Goal: Task Accomplishment & Management: Use online tool/utility

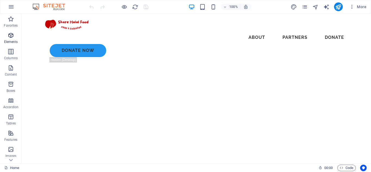
click at [5, 37] on span "Elements" at bounding box center [11, 38] width 22 height 13
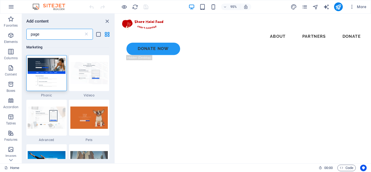
type input "page"
click at [87, 34] on icon at bounding box center [86, 34] width 5 height 5
click at [65, 32] on input "page" at bounding box center [54, 34] width 57 height 11
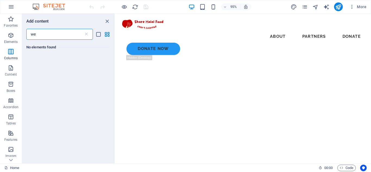
type input "w"
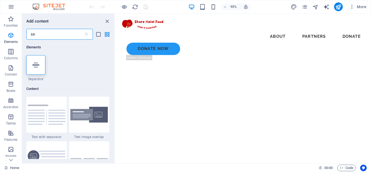
type input "s"
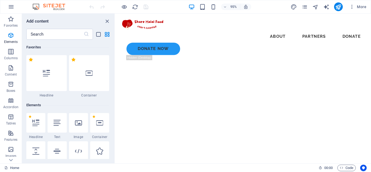
click at [114, 44] on div "Favorites 1 Star Headline 1 Star Container Elements 1 Star Headline 1 Star Text…" at bounding box center [68, 99] width 93 height 119
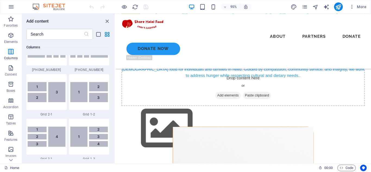
scroll to position [203, 0]
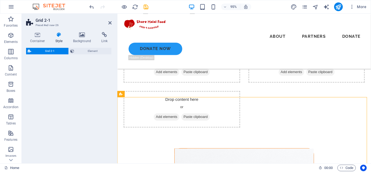
select select "rem"
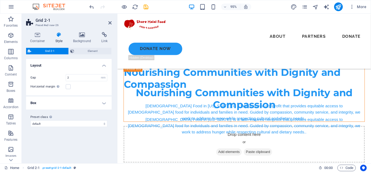
scroll to position [149, 0]
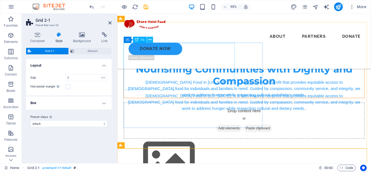
click at [150, 39] on icon at bounding box center [150, 39] width 3 height 5
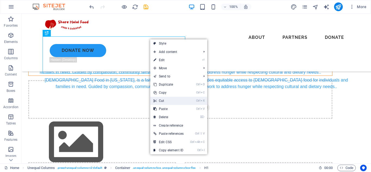
drag, startPoint x: 179, startPoint y: 99, endPoint x: 203, endPoint y: 74, distance: 35.3
click at [179, 99] on link "Ctrl X Cut" at bounding box center [168, 101] width 37 height 8
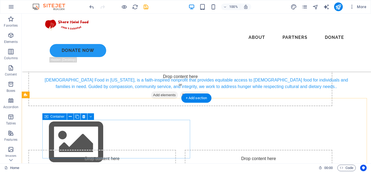
click at [105, 150] on div "Drop content here or Add elements Paste clipboard" at bounding box center [102, 169] width 148 height 39
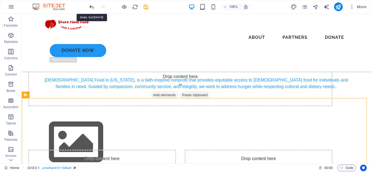
click at [92, 7] on icon "undo" at bounding box center [92, 7] width 6 height 6
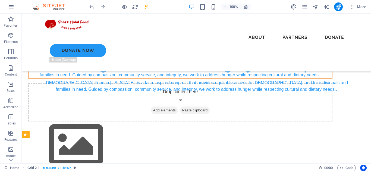
scroll to position [146, 0]
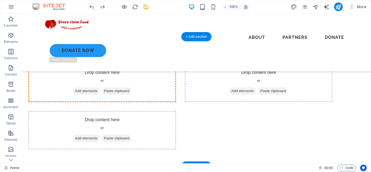
drag, startPoint x: 87, startPoint y: 45, endPoint x: 102, endPoint y: 77, distance: 35.4
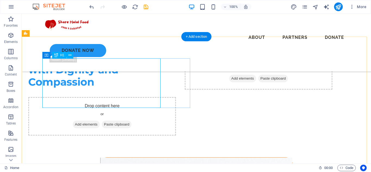
scroll to position [210, 0]
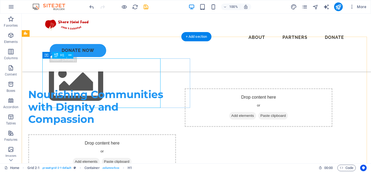
click at [148, 88] on div "Nourishing Communities with Dignity and Compassion" at bounding box center [102, 106] width 148 height 37
click at [153, 88] on div "Nourishing Communities with Dignity and Compassion" at bounding box center [102, 106] width 148 height 37
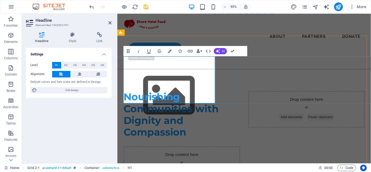
click at [221, 95] on div "Nourishing Communities with Dignity and Compassion" at bounding box center [185, 119] width 123 height 49
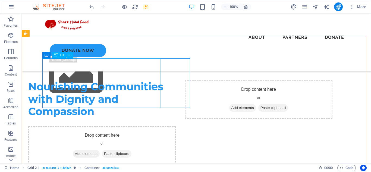
scroll to position [210, 0]
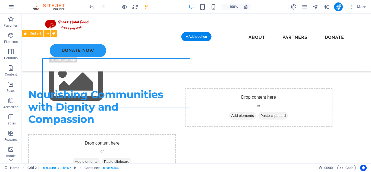
click at [128, 67] on div "Nourishing Communities with Dignity and Compassion Drop content here or Add ele…" at bounding box center [196, 131] width 349 height 128
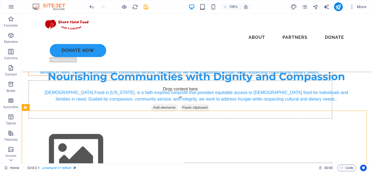
scroll to position [148, 0]
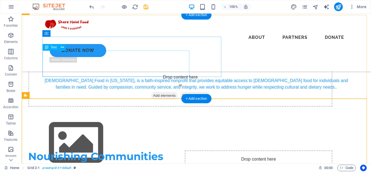
drag, startPoint x: 70, startPoint y: 62, endPoint x: 161, endPoint y: 63, distance: 91.8
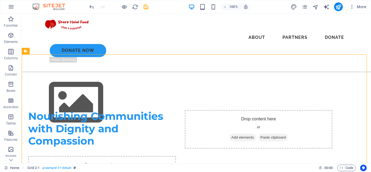
scroll to position [184, 0]
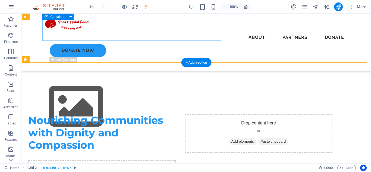
click at [215, 28] on div "[DEMOGRAPHIC_DATA] Food in [US_STATE], is a faith-inspired nonprofit that provi…" at bounding box center [180, 14] width 304 height 27
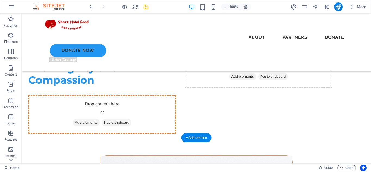
drag, startPoint x: 215, startPoint y: 38, endPoint x: 146, endPoint y: 96, distance: 90.4
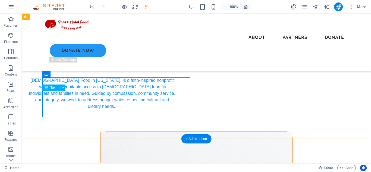
scroll to position [248, 0]
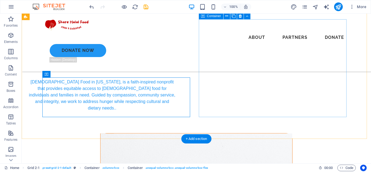
click at [282, 77] on div "Drop content here or Add elements Paste clipboard" at bounding box center [259, 65] width 148 height 92
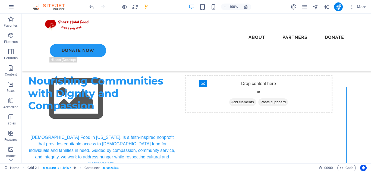
scroll to position [213, 0]
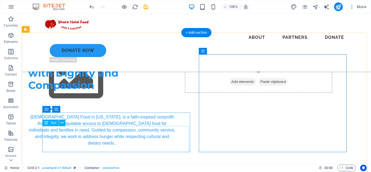
click at [117, 135] on div "[DEMOGRAPHIC_DATA] Food in [US_STATE], is a faith-inspired nonprofit that provi…" at bounding box center [102, 130] width 148 height 33
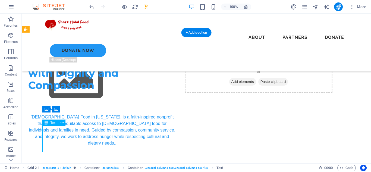
click at [117, 135] on div "[DEMOGRAPHIC_DATA] Food in [US_STATE], is a faith-inspired nonprofit that provi…" at bounding box center [102, 130] width 148 height 33
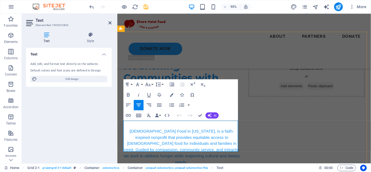
scroll to position [221, 0]
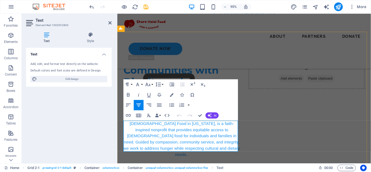
click at [169, 142] on span "[DEMOGRAPHIC_DATA] Food in [US_STATE], is a faith-inspired nonprofit that provi…" at bounding box center [185, 145] width 123 height 37
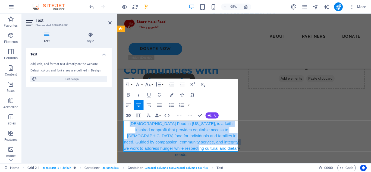
click at [169, 142] on span "[DEMOGRAPHIC_DATA] Food in [US_STATE], is a faith-inspired nonprofit that provi…" at bounding box center [185, 145] width 123 height 37
click at [127, 106] on icon "button" at bounding box center [128, 104] width 5 height 3
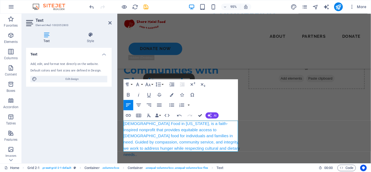
drag, startPoint x: 199, startPoint y: 114, endPoint x: 177, endPoint y: 100, distance: 25.2
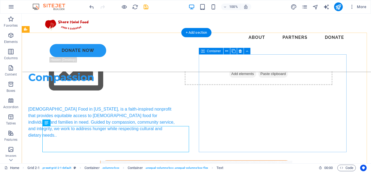
scroll to position [213, 0]
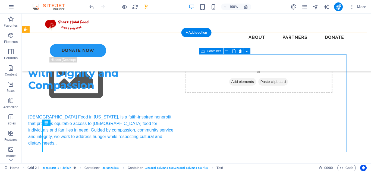
click at [279, 116] on div "Drop content here or Add elements Paste clipboard" at bounding box center [259, 100] width 148 height 92
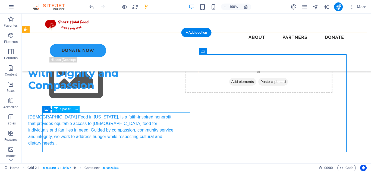
click at [73, 114] on div at bounding box center [102, 107] width 148 height 14
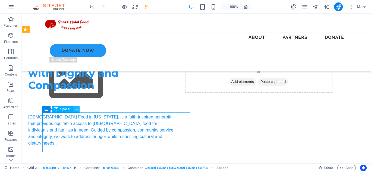
click at [75, 109] on icon at bounding box center [76, 109] width 3 height 6
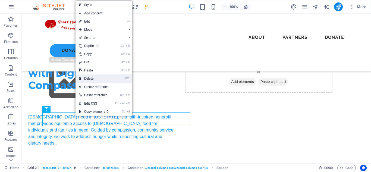
click at [96, 79] on link "⌦ Delete" at bounding box center [94, 78] width 36 height 8
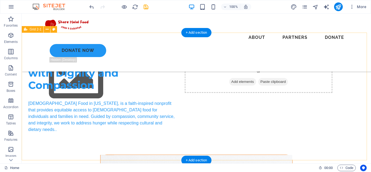
click at [105, 45] on div "Nourishing Communities with Dignity and Compassion [DEMOGRAPHIC_DATA] Food in […" at bounding box center [196, 94] width 349 height 122
select select "rem"
select select "px"
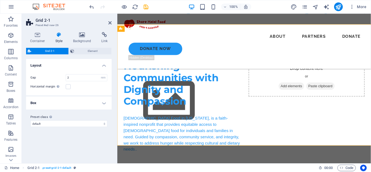
scroll to position [221, 0]
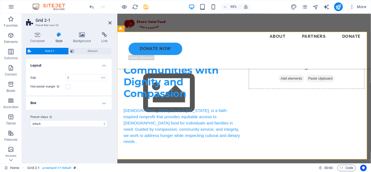
click at [103, 104] on h4 "Box" at bounding box center [69, 102] width 86 height 13
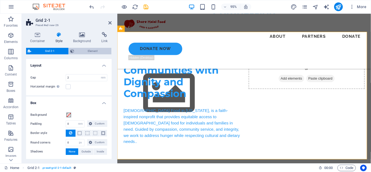
click at [93, 50] on span "Element" at bounding box center [93, 51] width 34 height 7
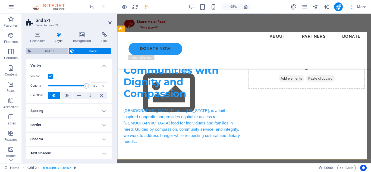
click at [55, 51] on span "Grid 2-1" at bounding box center [50, 51] width 34 height 7
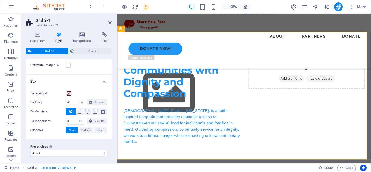
scroll to position [23, 0]
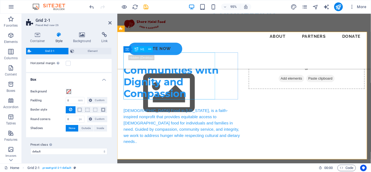
click at [193, 80] on div "Nourishing Communities with Dignity and Compassion" at bounding box center [185, 78] width 123 height 49
click at [201, 78] on div "Nourishing Communities with Dignity and Compassion" at bounding box center [185, 78] width 123 height 49
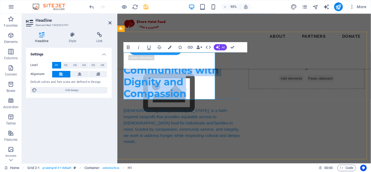
click at [234, 76] on div "Nourishing Communities with Dignity and Compassion" at bounding box center [185, 78] width 123 height 49
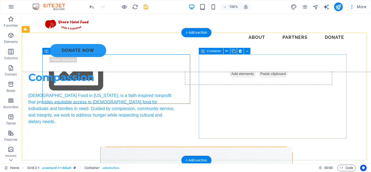
scroll to position [213, 0]
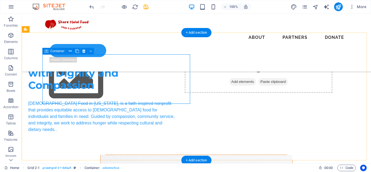
click at [162, 71] on div "Nourishing Communities with Dignity and Compassion" at bounding box center [102, 72] width 148 height 37
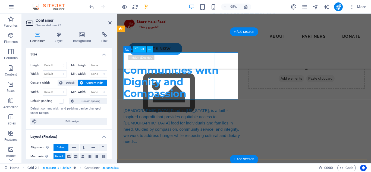
click at [156, 76] on div "Nourishing Communities with Dignity and Compassion" at bounding box center [185, 78] width 123 height 49
click at [189, 76] on div "Nourishing Communities with Dignity and Compassion" at bounding box center [185, 78] width 123 height 49
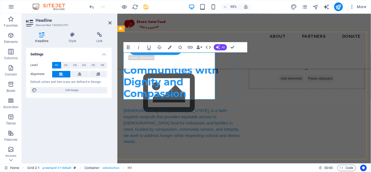
click at [206, 76] on h1 "Nourishing Communities with Dignity and Compassion" at bounding box center [185, 78] width 123 height 49
click at [127, 72] on span "Nourishing Communities with Dignity and Compassion" at bounding box center [174, 79] width 100 height 50
drag, startPoint x: 94, startPoint y: 90, endPoint x: 208, endPoint y: 165, distance: 136.0
click at [94, 90] on span "Edit design" at bounding box center [72, 90] width 67 height 7
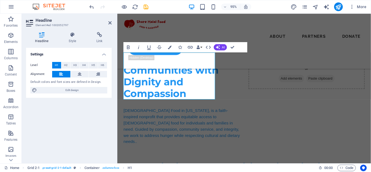
select select "px"
select select "500"
select select "px"
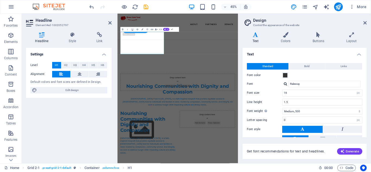
scroll to position [395, 0]
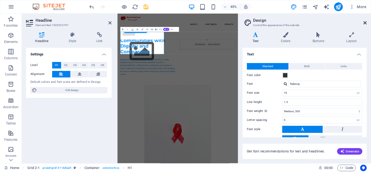
drag, startPoint x: 366, startPoint y: 23, endPoint x: 260, endPoint y: 10, distance: 106.4
click at [366, 23] on icon at bounding box center [364, 23] width 3 height 4
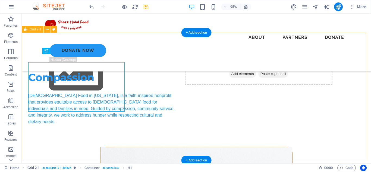
scroll to position [213, 0]
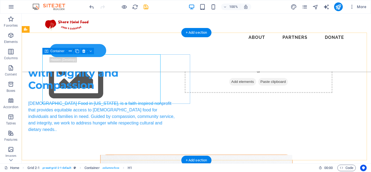
click at [176, 77] on div "Nourishing Communities with Dignity and Compassion" at bounding box center [102, 72] width 148 height 37
click at [176, 74] on div "Nourishing Communities with Dignity and Compassion" at bounding box center [102, 72] width 148 height 37
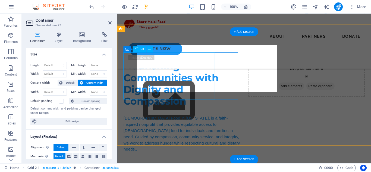
scroll to position [221, 0]
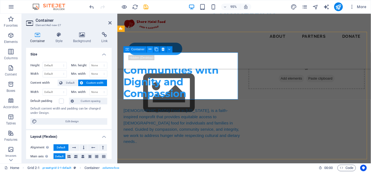
click at [148, 49] on button at bounding box center [150, 49] width 6 height 6
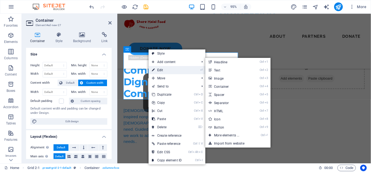
click at [162, 69] on link "⏎ Edit" at bounding box center [167, 70] width 36 height 8
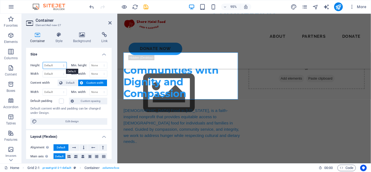
click at [55, 66] on select "Default px rem % vh vw" at bounding box center [55, 65] width 24 height 7
click at [76, 54] on h4 "Size" at bounding box center [69, 53] width 86 height 10
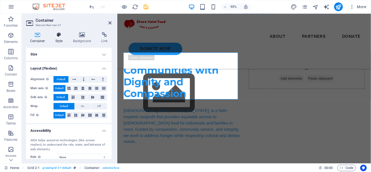
click at [57, 36] on icon at bounding box center [58, 34] width 15 height 5
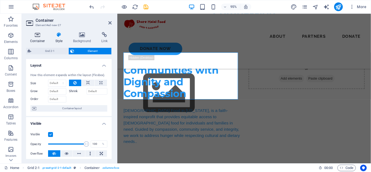
click at [37, 34] on icon at bounding box center [37, 34] width 23 height 5
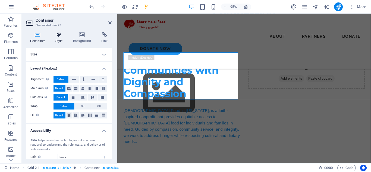
click at [58, 34] on icon at bounding box center [58, 34] width 15 height 5
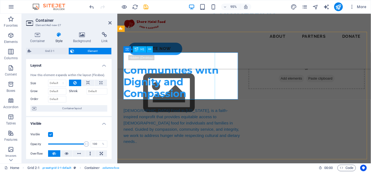
click at [215, 64] on div "Nourishing Communities with Dignity and Compassion" at bounding box center [185, 78] width 123 height 49
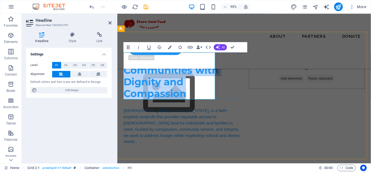
click at [236, 68] on div "Nourishing Communities with Dignity and Compassion" at bounding box center [185, 78] width 123 height 49
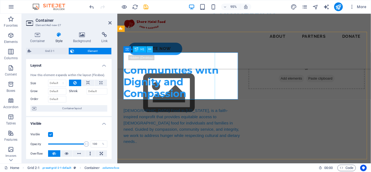
click at [147, 49] on button at bounding box center [150, 49] width 6 height 6
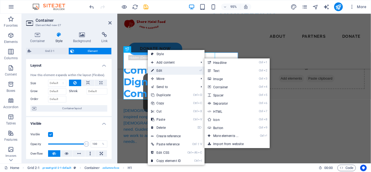
click at [164, 68] on link "⏎ Edit" at bounding box center [166, 71] width 36 height 8
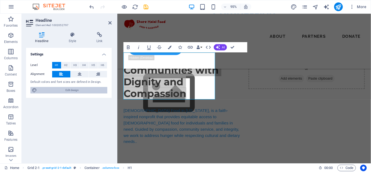
click at [68, 91] on span "Edit design" at bounding box center [72, 90] width 67 height 7
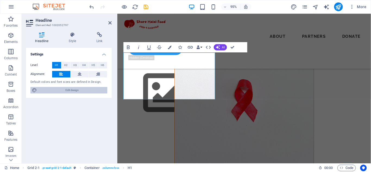
select select "px"
select select "500"
select select "px"
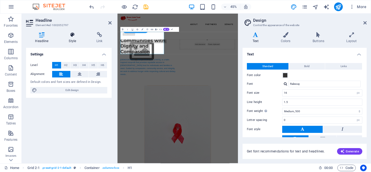
click at [72, 39] on h4 "Style" at bounding box center [74, 37] width 28 height 11
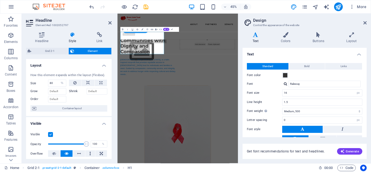
drag, startPoint x: 110, startPoint y: 82, endPoint x: 111, endPoint y: 86, distance: 4.1
click at [111, 86] on div "Layout How this element expands within the layout (Flexbox). Size 80 Default au…" at bounding box center [69, 109] width 86 height 100
click at [51, 82] on input "80" at bounding box center [57, 83] width 18 height 7
type input "100"
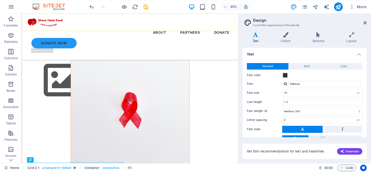
scroll to position [250, 0]
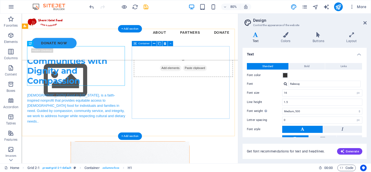
click at [252, 99] on div "Drop content here or Add elements Paste clipboard" at bounding box center [223, 102] width 124 height 97
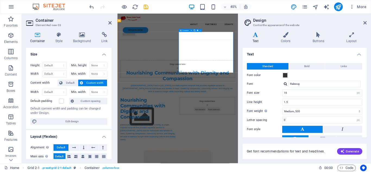
scroll to position [395, 0]
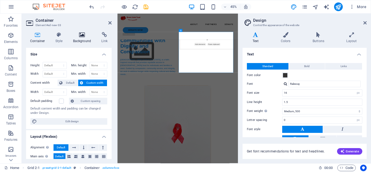
click at [85, 38] on h4 "Background" at bounding box center [83, 37] width 29 height 11
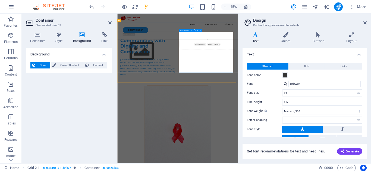
click at [316, 90] on div "Drop content here or Add elements Paste clipboard" at bounding box center [317, 73] width 123 height 39
drag, startPoint x: 109, startPoint y: 23, endPoint x: 108, endPoint y: 15, distance: 7.6
click at [109, 23] on icon at bounding box center [109, 23] width 3 height 4
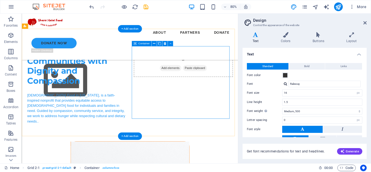
click at [195, 82] on span "Add elements" at bounding box center [207, 82] width 27 height 8
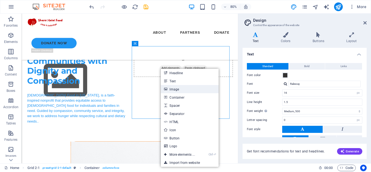
click at [181, 92] on link "Image" at bounding box center [190, 89] width 58 height 8
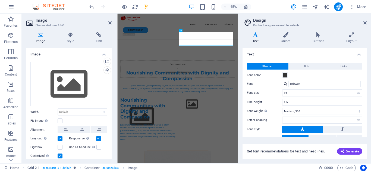
scroll to position [395, 0]
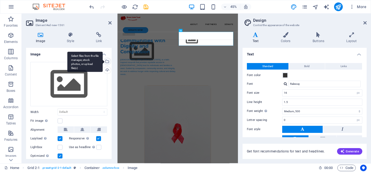
click at [103, 62] on div "Select files from the file manager, stock photos, or upload file(s)" at bounding box center [84, 62] width 35 height 20
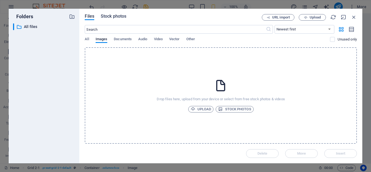
click at [121, 17] on span "Stock photos" at bounding box center [114, 16] width 26 height 7
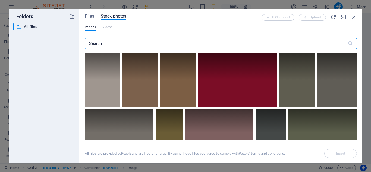
click at [128, 43] on input "text" at bounding box center [216, 43] width 263 height 11
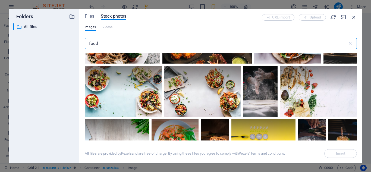
scroll to position [0, 0]
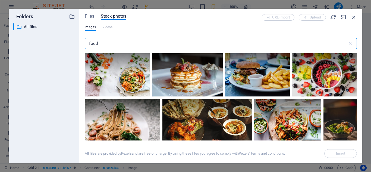
click at [89, 42] on input "food" at bounding box center [216, 43] width 263 height 11
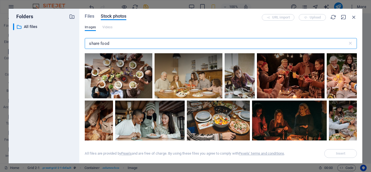
click at [127, 39] on input "share food" at bounding box center [216, 43] width 263 height 11
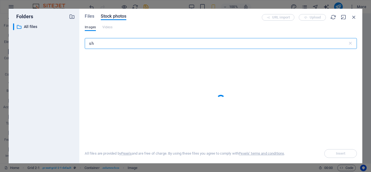
type input "s"
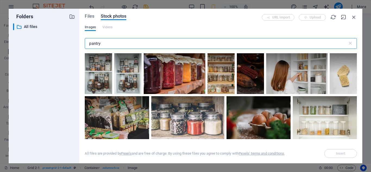
click at [109, 44] on input "pantry" at bounding box center [216, 43] width 263 height 11
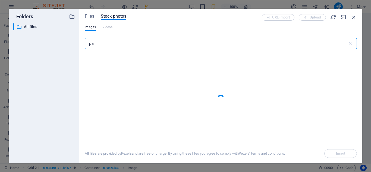
type input "p"
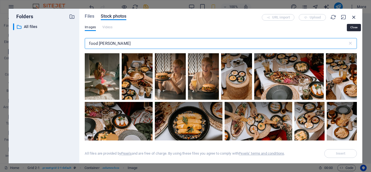
type input "food [PERSON_NAME]"
click at [354, 18] on icon "button" at bounding box center [354, 17] width 6 height 6
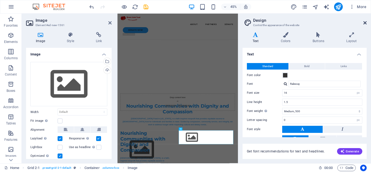
drag, startPoint x: 366, startPoint y: 23, endPoint x: 262, endPoint y: 12, distance: 105.1
click at [366, 23] on icon at bounding box center [364, 23] width 3 height 4
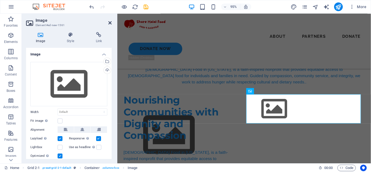
drag, startPoint x: 111, startPoint y: 23, endPoint x: 95, endPoint y: 17, distance: 16.7
click at [111, 23] on icon at bounding box center [109, 23] width 3 height 4
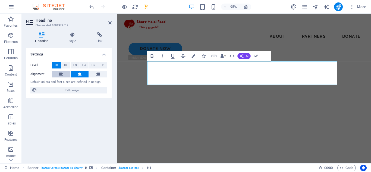
click at [63, 72] on icon at bounding box center [61, 74] width 4 height 7
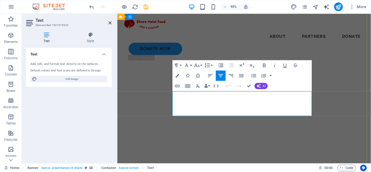
click at [206, 75] on button "Align Left" at bounding box center [211, 75] width 10 height 10
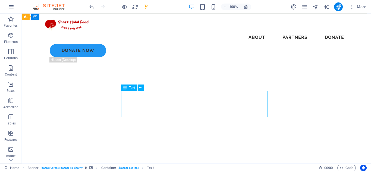
click at [134, 89] on span "Text" at bounding box center [132, 87] width 6 height 3
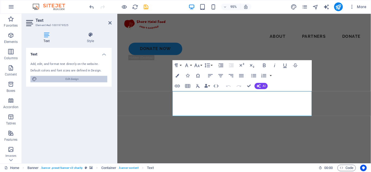
click at [98, 79] on span "Edit design" at bounding box center [72, 79] width 67 height 7
select select "px"
select select "500"
select select "px"
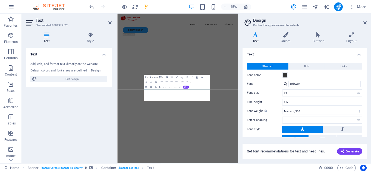
drag, startPoint x: 367, startPoint y: 23, endPoint x: 361, endPoint y: 24, distance: 6.0
click at [367, 23] on aside "Design Control the appearance of the website Variants Text Colors Buttons Layou…" at bounding box center [304, 89] width 133 height 150
drag, startPoint x: 365, startPoint y: 24, endPoint x: 260, endPoint y: 11, distance: 106.2
click at [365, 24] on icon at bounding box center [364, 23] width 3 height 4
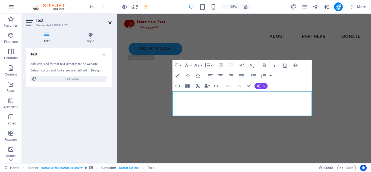
drag, startPoint x: 109, startPoint y: 23, endPoint x: 89, endPoint y: 15, distance: 22.4
click at [109, 23] on icon at bounding box center [109, 23] width 3 height 4
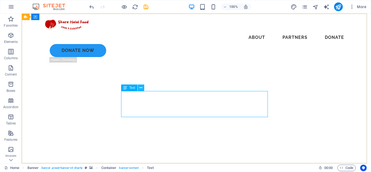
click at [140, 87] on icon at bounding box center [140, 88] width 3 height 6
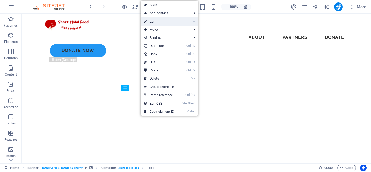
drag, startPoint x: 159, startPoint y: 21, endPoint x: 44, endPoint y: 8, distance: 116.2
click at [159, 21] on link "⏎ Edit" at bounding box center [159, 21] width 36 height 8
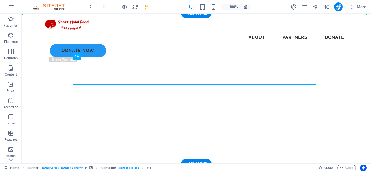
drag, startPoint x: 91, startPoint y: 67, endPoint x: 56, endPoint y: 67, distance: 35.0
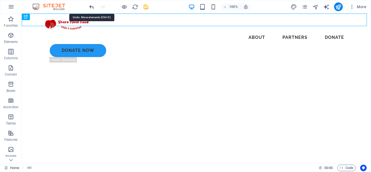
click at [92, 6] on icon "undo" at bounding box center [92, 7] width 6 height 6
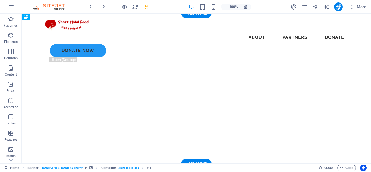
drag, startPoint x: 103, startPoint y: 69, endPoint x: 99, endPoint y: 80, distance: 11.3
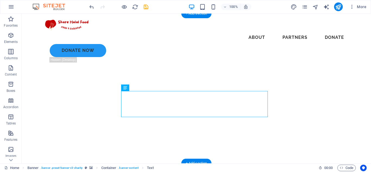
drag, startPoint x: 157, startPoint y: 102, endPoint x: 125, endPoint y: 108, distance: 31.7
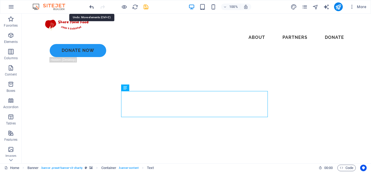
click at [89, 5] on icon "undo" at bounding box center [92, 7] width 6 height 6
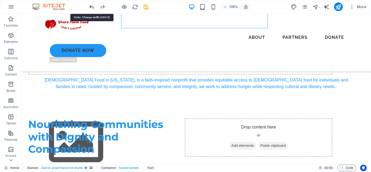
scroll to position [194, 0]
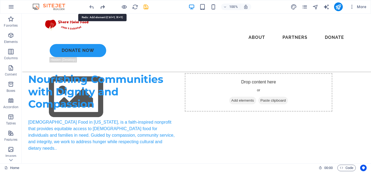
click at [103, 6] on icon "redo" at bounding box center [102, 7] width 6 height 6
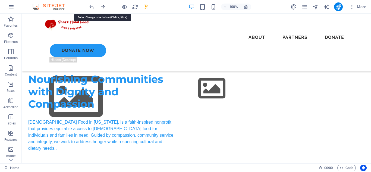
click at [103, 6] on icon "redo" at bounding box center [102, 7] width 6 height 6
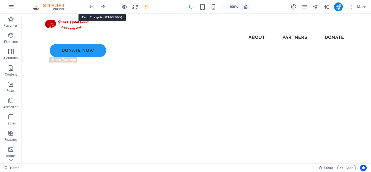
scroll to position [0, 0]
click at [103, 6] on icon "redo" at bounding box center [102, 7] width 6 height 6
click at [103, 6] on div at bounding box center [118, 6] width 61 height 9
click at [93, 6] on icon "undo" at bounding box center [92, 7] width 6 height 6
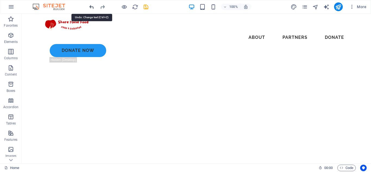
click at [93, 6] on icon "undo" at bounding box center [92, 7] width 6 height 6
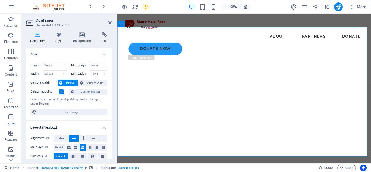
scroll to position [4, 0]
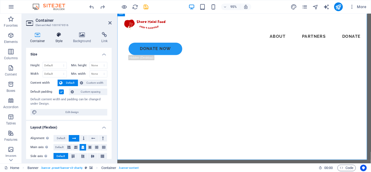
click at [56, 37] on icon at bounding box center [58, 34] width 15 height 5
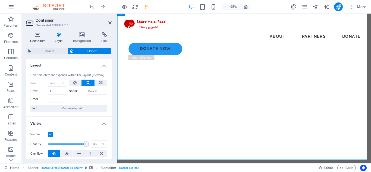
click at [39, 38] on h4 "Container" at bounding box center [38, 37] width 25 height 11
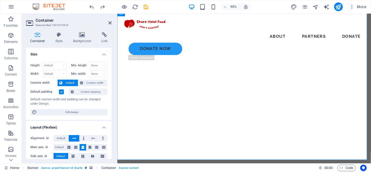
scroll to position [26, 0]
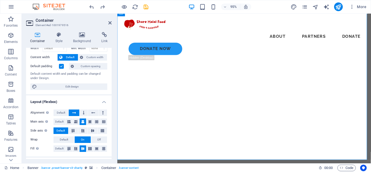
click at [62, 65] on label at bounding box center [61, 66] width 5 height 5
click at [0, 0] on input "Default padding" at bounding box center [0, 0] width 0 height 0
click at [62, 65] on label at bounding box center [61, 66] width 5 height 5
click at [0, 0] on input "Default padding" at bounding box center [0, 0] width 0 height 0
click at [70, 121] on icon at bounding box center [68, 121] width 3 height 7
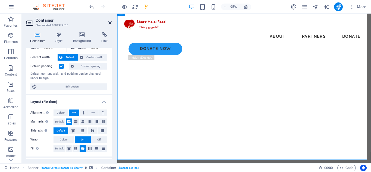
click at [111, 23] on icon at bounding box center [109, 23] width 3 height 4
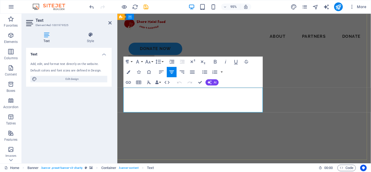
click at [161, 72] on icon "button" at bounding box center [161, 71] width 5 height 3
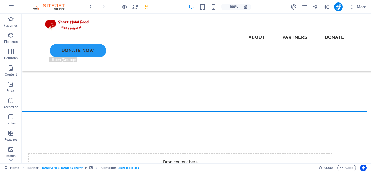
scroll to position [0, 0]
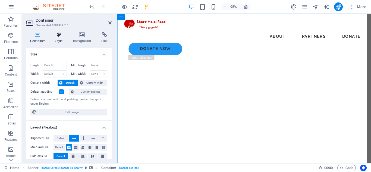
click at [61, 37] on icon at bounding box center [58, 34] width 15 height 5
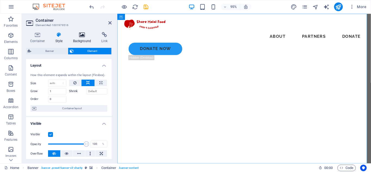
click at [76, 38] on h4 "Background" at bounding box center [83, 37] width 29 height 11
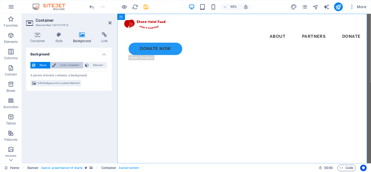
click at [63, 64] on span "Color / Gradient" at bounding box center [70, 65] width 24 height 7
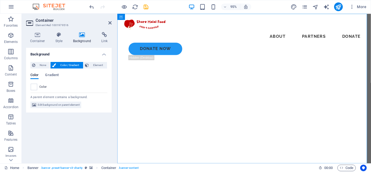
click at [85, 36] on icon at bounding box center [82, 34] width 26 height 5
drag, startPoint x: 58, startPoint y: 104, endPoint x: 1, endPoint y: 95, distance: 56.9
click at [58, 104] on span "Edit background on parent element" at bounding box center [59, 105] width 42 height 7
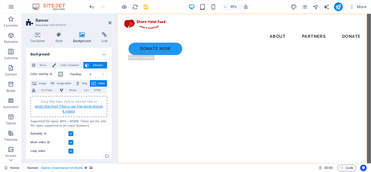
click at [71, 106] on link "select files from Files or our free stock photos & videos" at bounding box center [69, 109] width 68 height 9
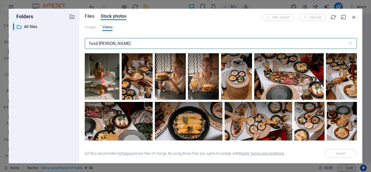
click at [92, 15] on span "Files" at bounding box center [90, 16] width 10 height 7
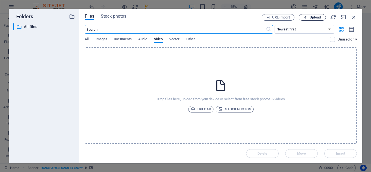
click at [310, 16] on button "Upload" at bounding box center [312, 17] width 27 height 7
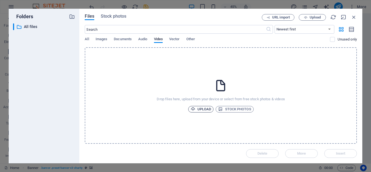
click at [201, 108] on span "Upload" at bounding box center [201, 109] width 21 height 7
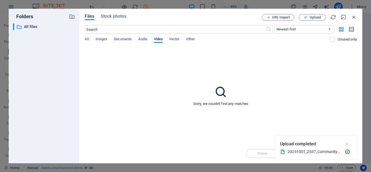
click at [347, 143] on icon "button" at bounding box center [347, 144] width 6 height 6
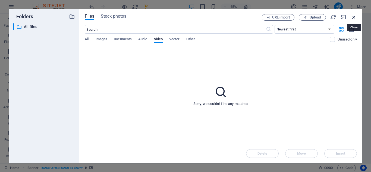
drag, startPoint x: 354, startPoint y: 17, endPoint x: 244, endPoint y: 9, distance: 110.8
click at [354, 17] on icon "button" at bounding box center [354, 17] width 6 height 6
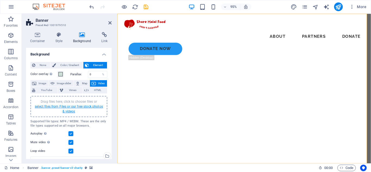
click at [74, 105] on link "select files from Files or our free stock photos & videos" at bounding box center [69, 109] width 68 height 9
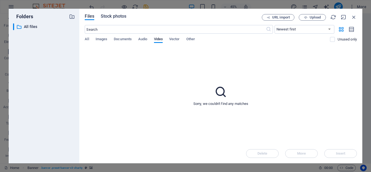
click at [108, 15] on span "Stock photos" at bounding box center [114, 16] width 26 height 7
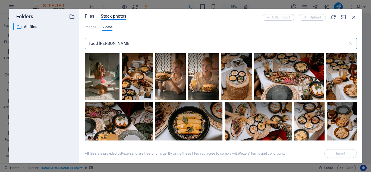
click at [91, 15] on span "Files" at bounding box center [90, 16] width 10 height 7
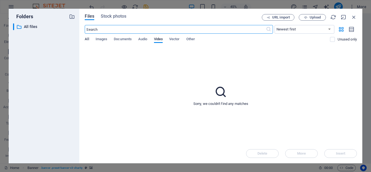
click at [87, 40] on span "All" at bounding box center [87, 40] width 4 height 8
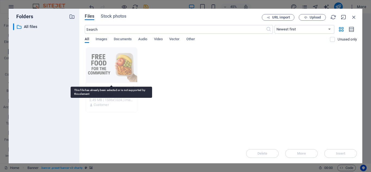
click at [117, 67] on div at bounding box center [111, 65] width 51 height 35
click at [110, 62] on div at bounding box center [111, 65] width 51 height 35
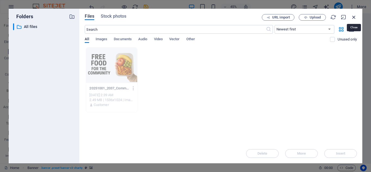
click at [354, 15] on icon "button" at bounding box center [354, 17] width 6 height 6
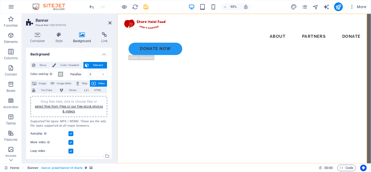
click at [73, 108] on div "Drag files here, click to choose files or select files from Files or our free s…" at bounding box center [69, 106] width 70 height 15
click at [81, 108] on link "select files from Files or our free stock photos & videos" at bounding box center [69, 109] width 68 height 9
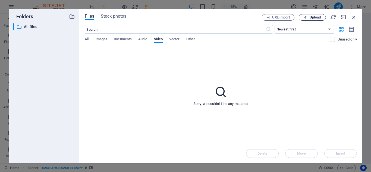
click at [312, 16] on span "Upload" at bounding box center [315, 17] width 11 height 3
click at [87, 39] on span "All" at bounding box center [87, 40] width 4 height 8
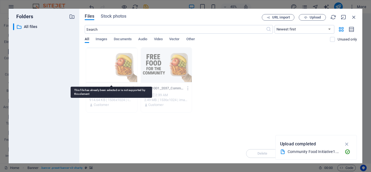
click at [100, 63] on div at bounding box center [111, 65] width 51 height 35
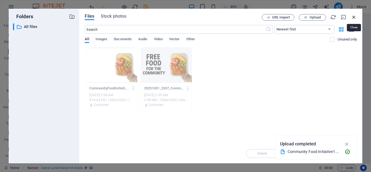
click at [354, 18] on icon "button" at bounding box center [354, 17] width 6 height 6
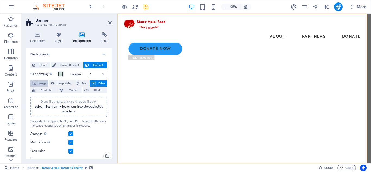
click at [37, 82] on button "Image" at bounding box center [39, 83] width 18 height 7
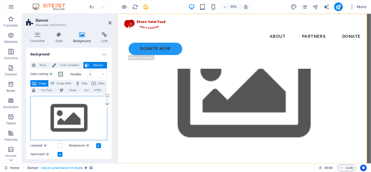
click at [93, 115] on div "Drag files here, click to choose files or select files from Files or our free s…" at bounding box center [68, 118] width 77 height 45
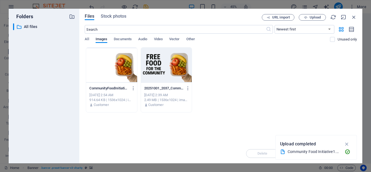
click at [160, 69] on div at bounding box center [166, 65] width 51 height 35
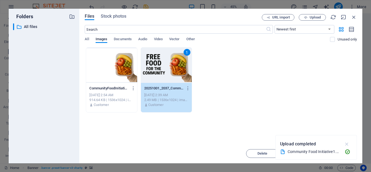
click at [348, 146] on icon "button" at bounding box center [347, 144] width 6 height 6
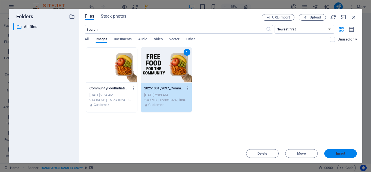
click at [342, 152] on span "Insert" at bounding box center [341, 153] width 10 height 3
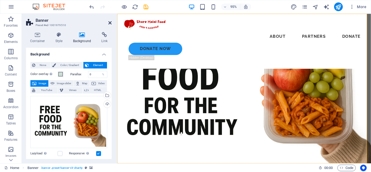
click at [109, 23] on icon at bounding box center [109, 23] width 3 height 4
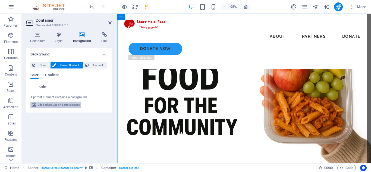
click at [40, 106] on span "Edit background on parent element" at bounding box center [59, 105] width 42 height 7
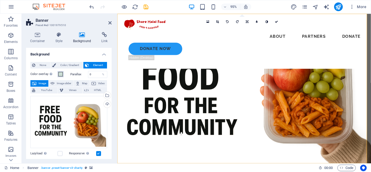
click at [60, 73] on span at bounding box center [60, 74] width 4 height 4
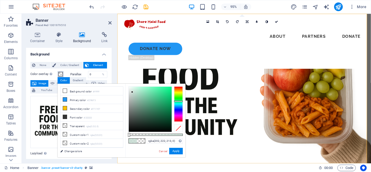
drag, startPoint x: 176, startPoint y: 135, endPoint x: 125, endPoint y: 136, distance: 51.1
click at [125, 136] on div "less Background color #ffffff Primary color #2196F3 Secondary color #FFC107 Fon…" at bounding box center [122, 121] width 128 height 74
click at [177, 149] on button "Apply" at bounding box center [176, 151] width 14 height 7
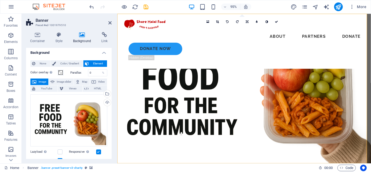
scroll to position [2, 0]
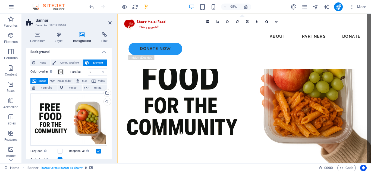
click at [42, 79] on span "Image" at bounding box center [42, 81] width 9 height 7
click at [56, 36] on icon at bounding box center [58, 34] width 15 height 5
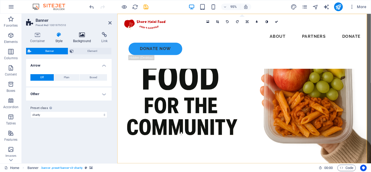
click at [80, 36] on icon at bounding box center [82, 34] width 26 height 5
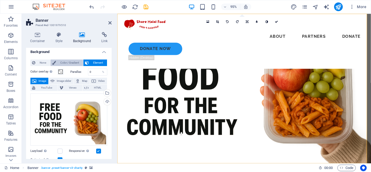
click at [60, 62] on span "Color / Gradient" at bounding box center [70, 62] width 24 height 7
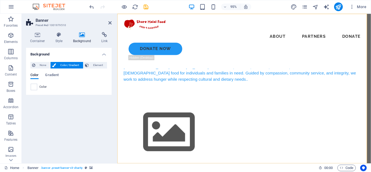
scroll to position [0, 0]
click at [42, 62] on span "None" at bounding box center [43, 65] width 12 height 7
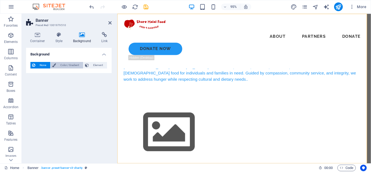
click at [61, 64] on span "Color / Gradient" at bounding box center [70, 65] width 24 height 7
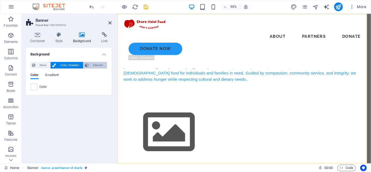
click at [102, 65] on span "Element" at bounding box center [97, 65] width 15 height 7
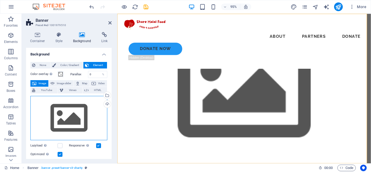
click at [65, 119] on div "Drag files here, click to choose files or select files from Files or our free s…" at bounding box center [68, 118] width 77 height 45
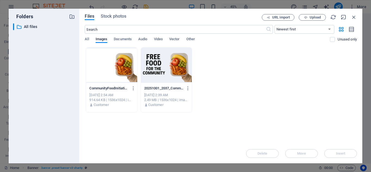
click at [156, 65] on div at bounding box center [166, 65] width 51 height 35
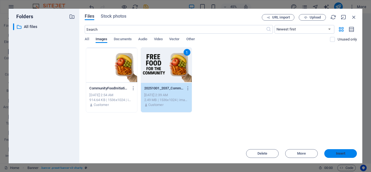
drag, startPoint x: 340, startPoint y: 155, endPoint x: 229, endPoint y: 148, distance: 111.4
click at [340, 155] on button "Insert" at bounding box center [340, 153] width 33 height 9
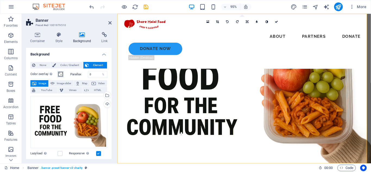
click at [60, 75] on span at bounding box center [60, 74] width 4 height 4
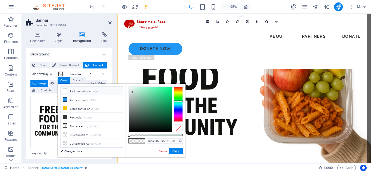
click at [93, 92] on li "Background color #ffffff" at bounding box center [92, 91] width 62 height 9
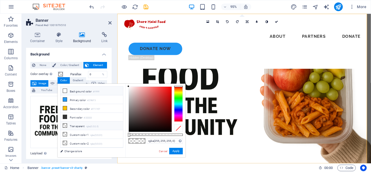
click at [90, 125] on small "rgba(0,0,0,.0)" at bounding box center [92, 127] width 13 height 4
type input "rgba(0, 0, 0, 0)"
drag, startPoint x: 176, startPoint y: 150, endPoint x: 62, endPoint y: 143, distance: 114.6
click at [176, 150] on button "Apply" at bounding box center [176, 151] width 14 height 7
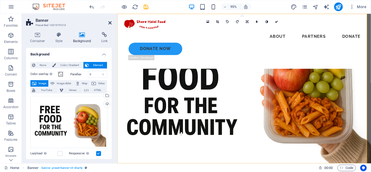
click at [110, 22] on icon at bounding box center [109, 23] width 3 height 4
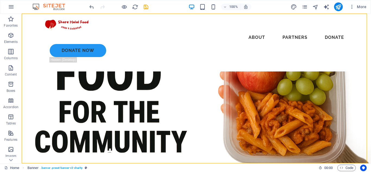
drag, startPoint x: 371, startPoint y: 26, endPoint x: 387, endPoint y: 18, distance: 17.5
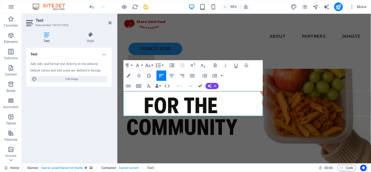
drag, startPoint x: 199, startPoint y: 86, endPoint x: 159, endPoint y: 77, distance: 40.7
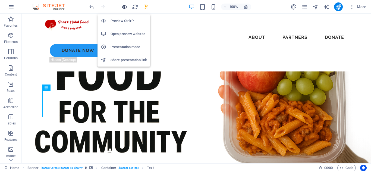
click at [123, 6] on icon "button" at bounding box center [124, 7] width 6 height 6
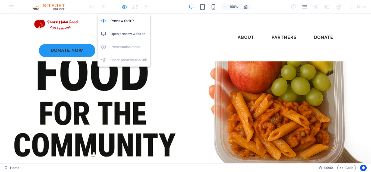
click at [122, 8] on icon "button" at bounding box center [124, 7] width 6 height 6
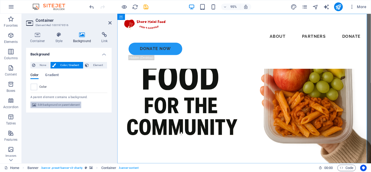
click at [65, 105] on span "Edit background on parent element" at bounding box center [59, 105] width 42 height 7
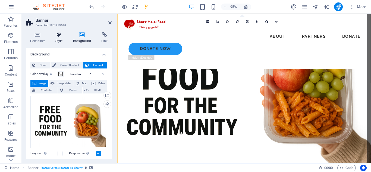
click at [61, 36] on icon at bounding box center [58, 34] width 15 height 5
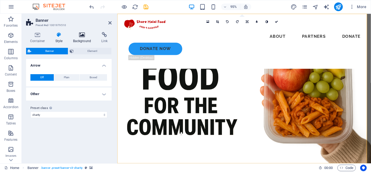
click at [74, 37] on icon at bounding box center [82, 34] width 26 height 5
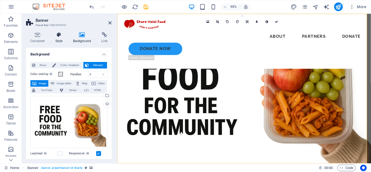
click at [55, 38] on h4 "Style" at bounding box center [60, 37] width 18 height 11
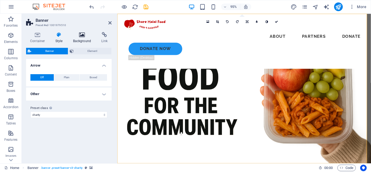
click at [83, 36] on icon at bounding box center [82, 34] width 26 height 5
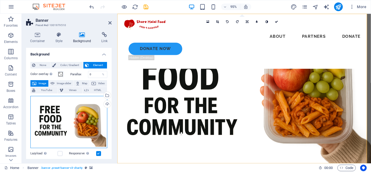
click at [64, 114] on div "Drag files here, click to choose files or select files from Files or our free s…" at bounding box center [68, 122] width 77 height 52
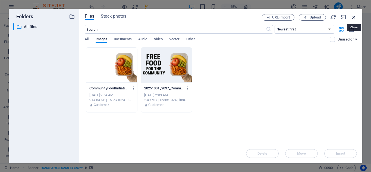
drag, startPoint x: 356, startPoint y: 18, endPoint x: 247, endPoint y: 7, distance: 108.7
click at [356, 18] on icon "button" at bounding box center [354, 17] width 6 height 6
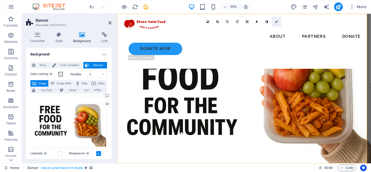
click at [275, 21] on icon at bounding box center [276, 21] width 3 height 3
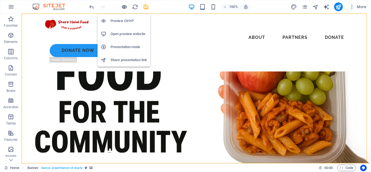
click at [125, 7] on icon "button" at bounding box center [124, 7] width 6 height 6
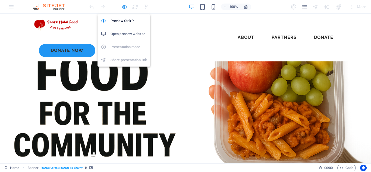
click at [123, 5] on icon "button" at bounding box center [124, 7] width 6 height 6
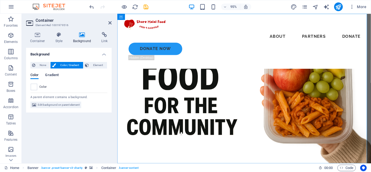
click at [51, 74] on span "Gradient" at bounding box center [52, 76] width 14 height 8
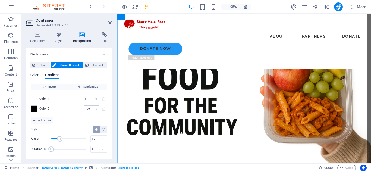
click at [36, 76] on span "Color" at bounding box center [34, 76] width 8 height 8
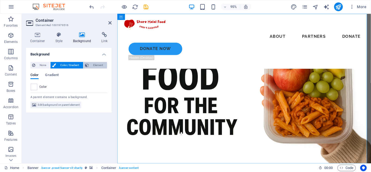
click at [96, 65] on span "Element" at bounding box center [97, 65] width 15 height 7
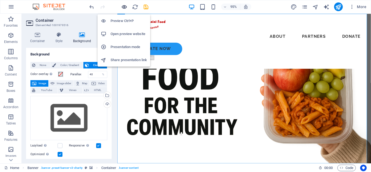
click at [122, 8] on icon "button" at bounding box center [124, 7] width 6 height 6
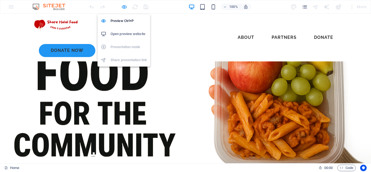
click at [125, 8] on icon "button" at bounding box center [124, 7] width 6 height 6
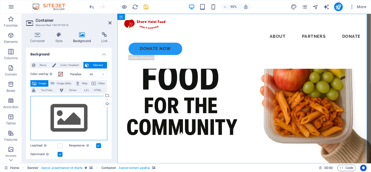
click at [84, 114] on div "Drag files here, click to choose files or select files from Files or our free s…" at bounding box center [68, 118] width 77 height 45
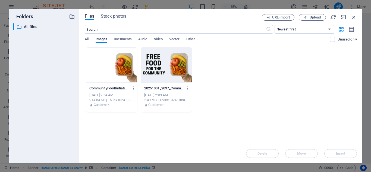
click at [114, 68] on div at bounding box center [111, 65] width 51 height 35
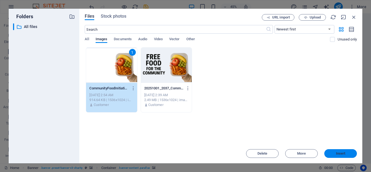
click at [334, 154] on span "Insert" at bounding box center [340, 153] width 28 height 3
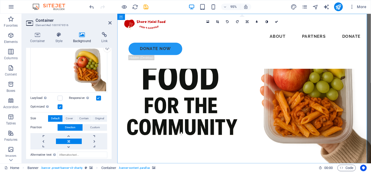
scroll to position [56, 0]
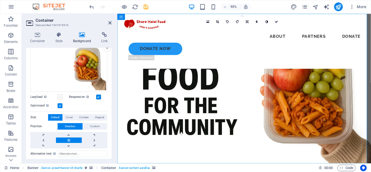
click at [62, 96] on label at bounding box center [60, 97] width 5 height 5
click at [0, 0] on input "Lazyload Loading images after the page loads improves page speed." at bounding box center [0, 0] width 0 height 0
click at [62, 96] on label at bounding box center [60, 97] width 5 height 5
click at [0, 0] on input "Lazyload Loading images after the page loads improves page speed." at bounding box center [0, 0] width 0 height 0
click at [61, 104] on label at bounding box center [60, 105] width 5 height 5
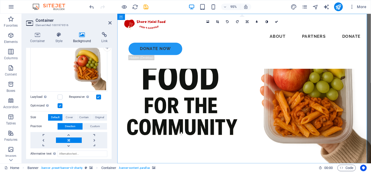
click at [0, 0] on input "Optimized Images are compressed to improve page speed." at bounding box center [0, 0] width 0 height 0
click at [61, 104] on label at bounding box center [60, 105] width 5 height 5
click at [0, 0] on input "Optimized Images are compressed to improve page speed." at bounding box center [0, 0] width 0 height 0
click at [61, 104] on label at bounding box center [60, 105] width 5 height 5
click at [0, 0] on input "Optimized Images are compressed to improve page speed." at bounding box center [0, 0] width 0 height 0
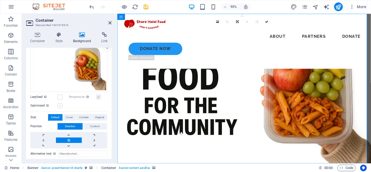
click at [61, 104] on label at bounding box center [60, 105] width 5 height 5
click at [0, 0] on input "Optimized Images are compressed to improve page speed." at bounding box center [0, 0] width 0 height 0
click at [61, 104] on label at bounding box center [60, 105] width 5 height 5
click at [0, 0] on input "Optimized Images are compressed to improve page speed." at bounding box center [0, 0] width 0 height 0
click at [61, 104] on label at bounding box center [60, 105] width 5 height 5
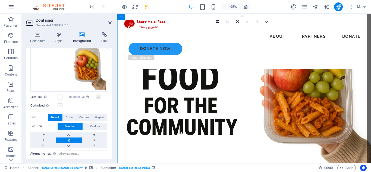
click at [0, 0] on input "Optimized Images are compressed to improve page speed." at bounding box center [0, 0] width 0 height 0
click at [61, 104] on label at bounding box center [60, 105] width 5 height 5
click at [0, 0] on input "Optimized Images are compressed to improve page speed." at bounding box center [0, 0] width 0 height 0
click at [61, 104] on label at bounding box center [60, 105] width 5 height 5
click at [0, 0] on input "Optimized Images are compressed to improve page speed." at bounding box center [0, 0] width 0 height 0
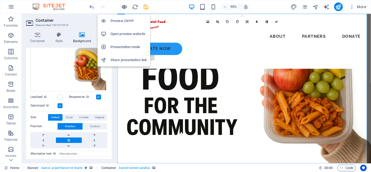
drag, startPoint x: 124, startPoint y: 7, endPoint x: 154, endPoint y: 11, distance: 30.4
click at [124, 7] on icon "button" at bounding box center [124, 7] width 6 height 6
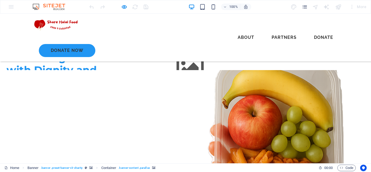
scroll to position [170, 0]
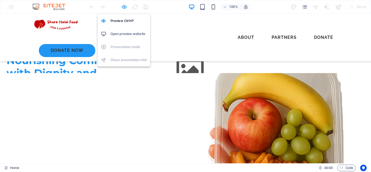
click at [124, 7] on icon "button" at bounding box center [124, 7] width 6 height 6
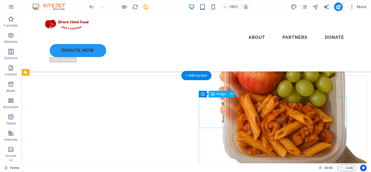
click at [233, 112] on figure at bounding box center [259, 112] width 148 height 31
click at [260, 113] on figure at bounding box center [259, 112] width 148 height 31
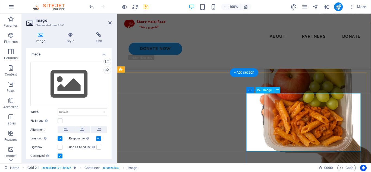
scroll to position [178, 0]
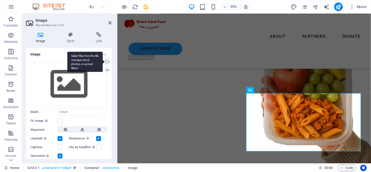
click at [106, 61] on div "Select files from the file manager, stock photos, or upload file(s)" at bounding box center [107, 62] width 8 height 8
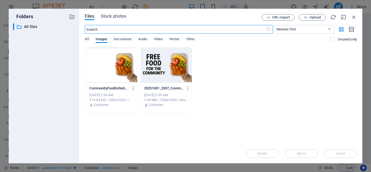
scroll to position [353, 0]
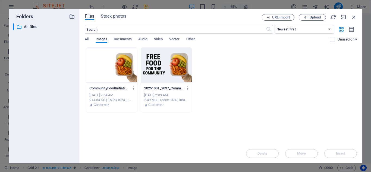
click at [118, 67] on div at bounding box center [111, 65] width 51 height 35
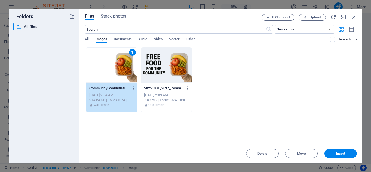
click at [164, 72] on div at bounding box center [166, 65] width 51 height 35
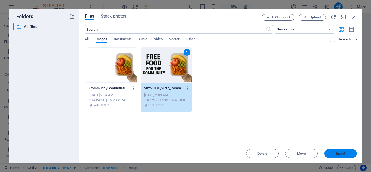
click at [343, 150] on button "Insert" at bounding box center [340, 153] width 33 height 9
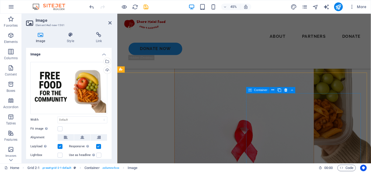
scroll to position [178, 0]
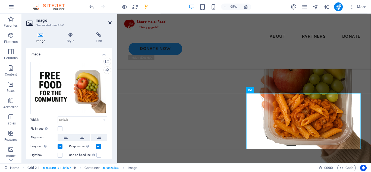
click at [111, 22] on icon at bounding box center [109, 23] width 3 height 4
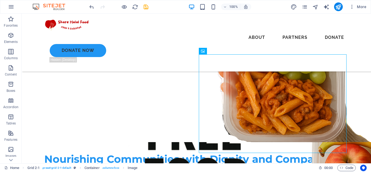
scroll to position [216, 0]
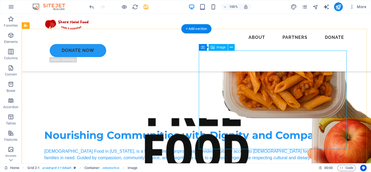
click at [250, 91] on figure at bounding box center [283, 167] width 349 height 233
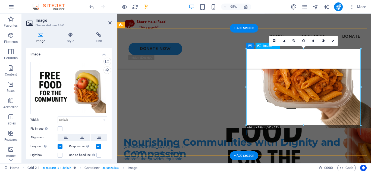
scroll to position [224, 0]
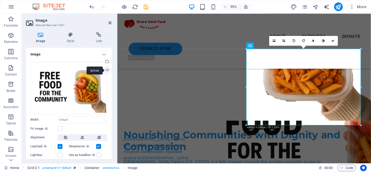
click at [107, 71] on div "Upload" at bounding box center [107, 71] width 8 height 8
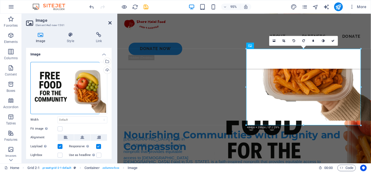
click at [111, 23] on icon at bounding box center [109, 23] width 3 height 4
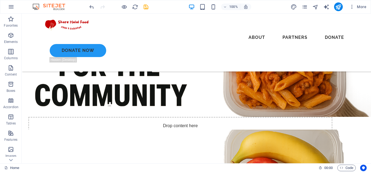
scroll to position [32, 0]
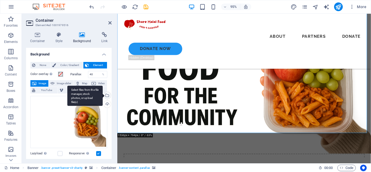
click at [106, 94] on div "Select files from the file manager, stock photos, or upload file(s)" at bounding box center [107, 96] width 8 height 8
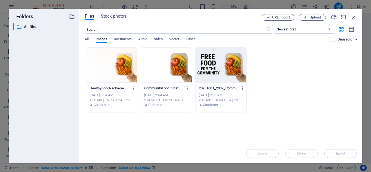
drag, startPoint x: 118, startPoint y: 69, endPoint x: 130, endPoint y: 83, distance: 17.7
click at [118, 70] on div at bounding box center [111, 65] width 51 height 35
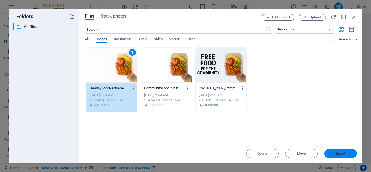
click at [330, 153] on span "Insert" at bounding box center [340, 153] width 28 height 3
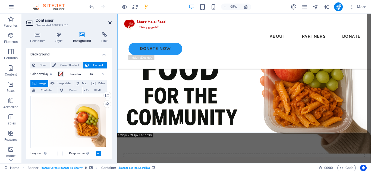
click at [109, 21] on icon at bounding box center [109, 23] width 3 height 4
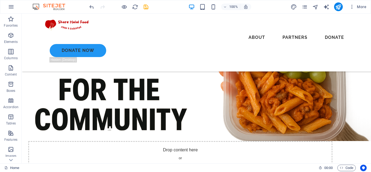
scroll to position [36, 0]
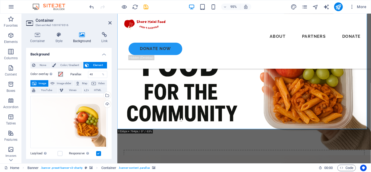
drag, startPoint x: 112, startPoint y: 77, endPoint x: 112, endPoint y: 86, distance: 8.7
click at [112, 86] on div "Container Style Background Link Size Height Default px rem % vh vw Min. height …" at bounding box center [69, 96] width 94 height 136
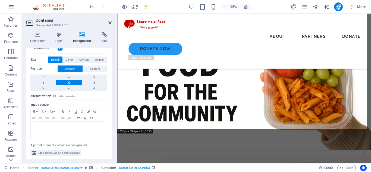
scroll to position [115, 0]
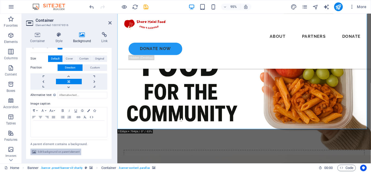
click at [71, 151] on span "Edit background on parent element" at bounding box center [59, 152] width 42 height 7
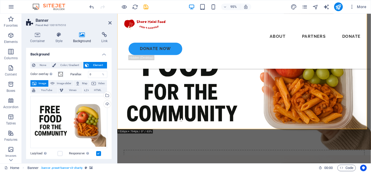
drag, startPoint x: 89, startPoint y: 112, endPoint x: 115, endPoint y: 126, distance: 29.4
click at [115, 126] on div "Container Style Background Link Size Height 100 Default px rem % vh vw Min. hei…" at bounding box center [69, 96] width 94 height 136
click at [59, 84] on span "Image slider" at bounding box center [63, 83] width 15 height 7
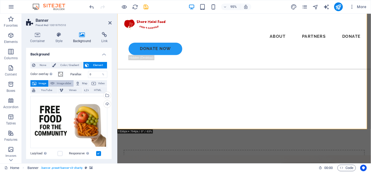
select select "ms"
select select "s"
select select "progressive"
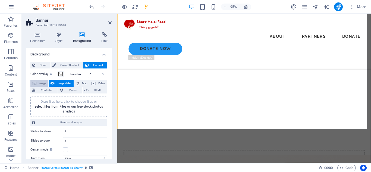
click at [46, 84] on span "Image" at bounding box center [42, 83] width 9 height 7
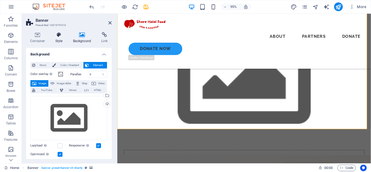
click at [59, 37] on h4 "Style" at bounding box center [60, 37] width 18 height 11
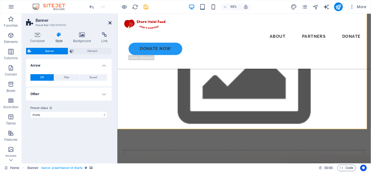
drag, startPoint x: 110, startPoint y: 21, endPoint x: 89, endPoint y: 10, distance: 24.3
click at [110, 21] on icon at bounding box center [109, 23] width 3 height 4
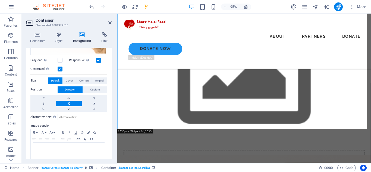
scroll to position [91, 0]
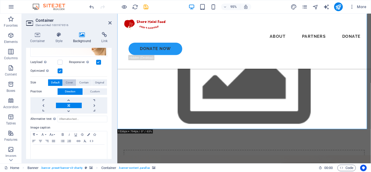
click at [67, 83] on span "Cover" at bounding box center [69, 82] width 7 height 7
click at [83, 81] on span "Contain" at bounding box center [84, 82] width 10 height 7
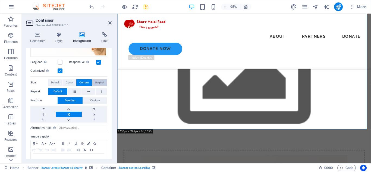
click at [100, 81] on span "Original" at bounding box center [99, 82] width 9 height 7
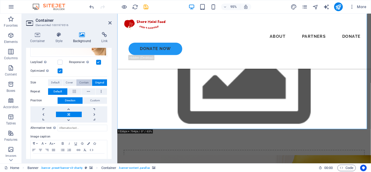
click at [85, 82] on span "Contain" at bounding box center [84, 82] width 10 height 7
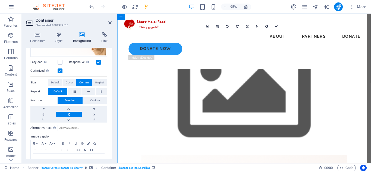
scroll to position [52, 0]
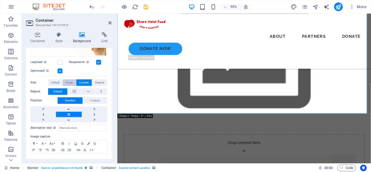
click at [65, 81] on button "Cover" at bounding box center [69, 82] width 13 height 7
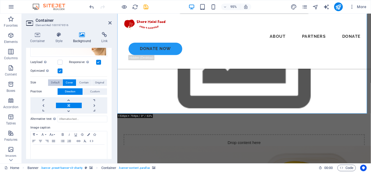
click at [54, 82] on span "Default" at bounding box center [55, 82] width 8 height 7
click at [95, 92] on span "Custom" at bounding box center [95, 91] width 10 height 7
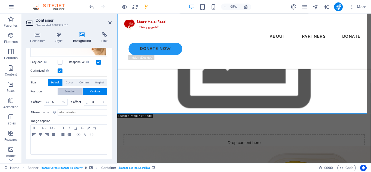
click at [76, 91] on button "Direction" at bounding box center [70, 91] width 25 height 7
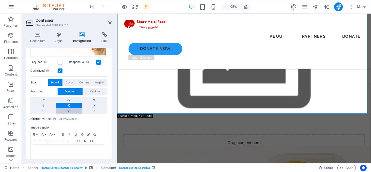
click at [67, 112] on link at bounding box center [69, 110] width 26 height 5
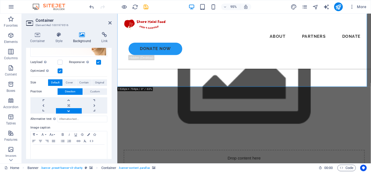
scroll to position [0, 0]
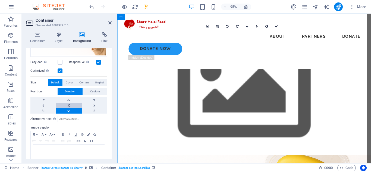
click at [72, 104] on link at bounding box center [69, 105] width 26 height 5
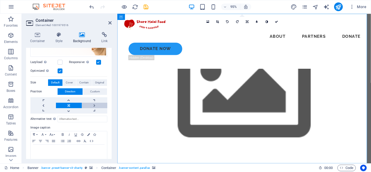
click at [93, 103] on link at bounding box center [95, 105] width 26 height 5
click at [45, 104] on link at bounding box center [43, 105] width 26 height 5
click at [89, 105] on link at bounding box center [95, 105] width 26 height 5
click at [45, 111] on link at bounding box center [43, 110] width 26 height 5
click at [67, 105] on link at bounding box center [69, 105] width 26 height 5
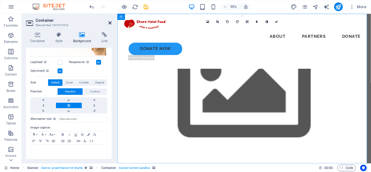
click at [111, 24] on icon at bounding box center [109, 23] width 3 height 4
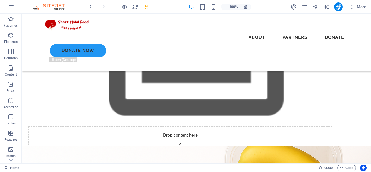
scroll to position [67, 0]
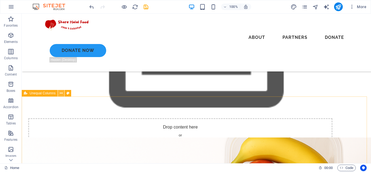
click at [61, 95] on icon at bounding box center [61, 93] width 3 height 6
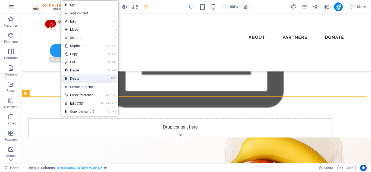
click at [82, 79] on link "⌦ Delete" at bounding box center [79, 78] width 36 height 8
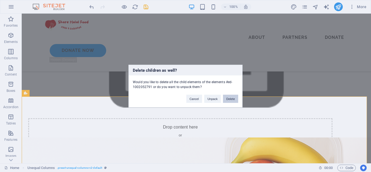
drag, startPoint x: 230, startPoint y: 100, endPoint x: 208, endPoint y: 88, distance: 25.1
click at [230, 100] on button "Delete" at bounding box center [230, 99] width 15 height 8
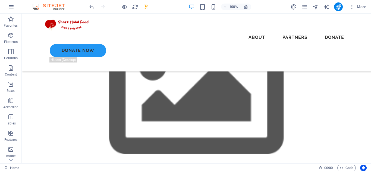
scroll to position [0, 0]
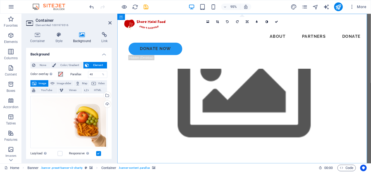
click at [80, 35] on icon at bounding box center [82, 34] width 26 height 5
click at [61, 65] on span "Color / Gradient" at bounding box center [70, 65] width 24 height 7
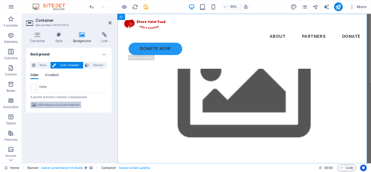
click at [65, 103] on span "Edit background on parent element" at bounding box center [59, 105] width 42 height 7
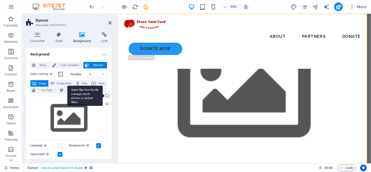
click at [103, 95] on div "Select files from the file manager, stock photos, or upload file(s)" at bounding box center [84, 96] width 35 height 20
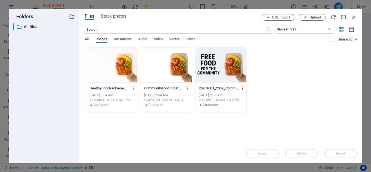
click at [115, 67] on div at bounding box center [111, 65] width 51 height 35
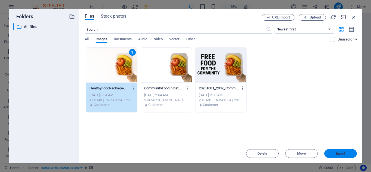
drag, startPoint x: 342, startPoint y: 156, endPoint x: 123, endPoint y: 121, distance: 222.1
click at [342, 156] on button "Insert" at bounding box center [340, 153] width 33 height 9
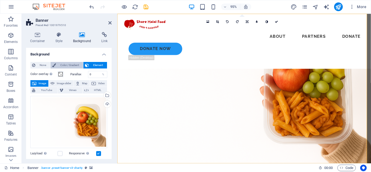
click at [61, 66] on span "Color / Gradient" at bounding box center [70, 65] width 24 height 7
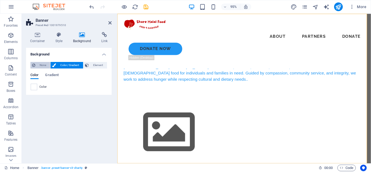
click at [37, 66] on button "None" at bounding box center [40, 65] width 20 height 7
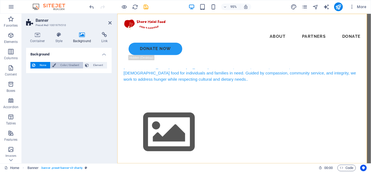
click at [70, 64] on span "Color / Gradient" at bounding box center [70, 65] width 24 height 7
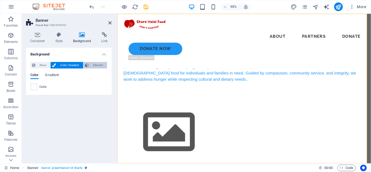
click at [93, 64] on span "Element" at bounding box center [97, 65] width 15 height 7
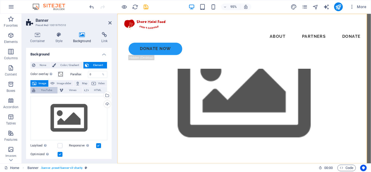
click at [47, 88] on span "YouTube" at bounding box center [46, 90] width 19 height 7
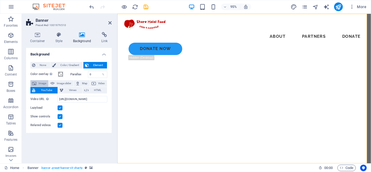
click at [43, 80] on span "Image" at bounding box center [42, 83] width 9 height 7
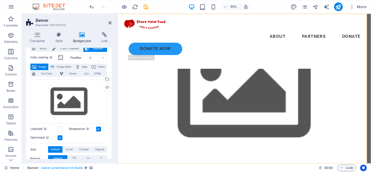
scroll to position [15, 0]
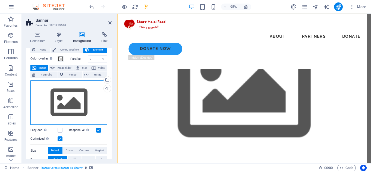
click at [75, 103] on div "Drag files here, click to choose files or select files from Files or our free s…" at bounding box center [68, 102] width 77 height 45
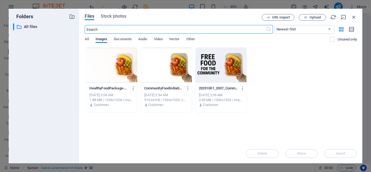
click at [108, 74] on div at bounding box center [111, 65] width 51 height 35
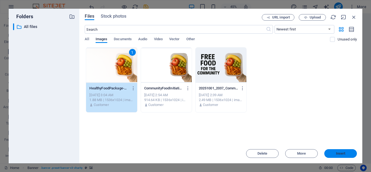
click at [342, 153] on span "Insert" at bounding box center [341, 153] width 10 height 3
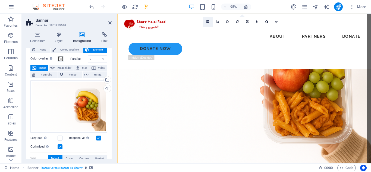
click at [209, 23] on link at bounding box center [208, 22] width 10 height 10
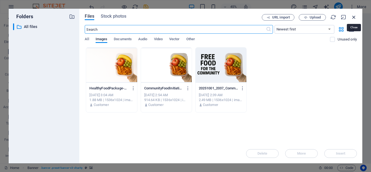
click at [353, 17] on icon "button" at bounding box center [354, 17] width 6 height 6
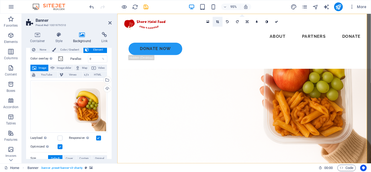
click at [219, 23] on link at bounding box center [218, 22] width 10 height 10
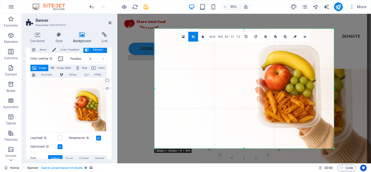
click at [350, 99] on div "Drag here to replace the existing content. Press “Ctrl” if you want to create a…" at bounding box center [244, 89] width 254 height 150
click at [344, 125] on div "Drag here to replace the existing content. Press “Ctrl” if you want to create a…" at bounding box center [244, 89] width 254 height 150
click at [302, 38] on link at bounding box center [305, 37] width 10 height 10
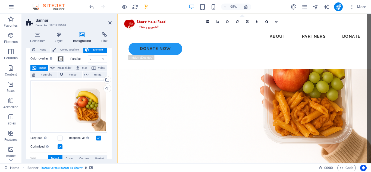
click at [59, 58] on span at bounding box center [60, 58] width 4 height 4
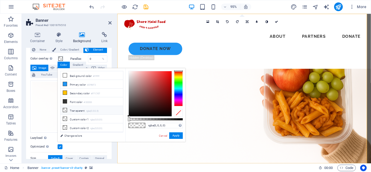
click at [81, 110] on li "Transparent rgba(0,0,0,.0)" at bounding box center [92, 110] width 62 height 9
click at [88, 111] on small "rgba(0,0,0,.0)" at bounding box center [92, 111] width 13 height 4
click at [178, 136] on button "Apply" at bounding box center [176, 135] width 14 height 7
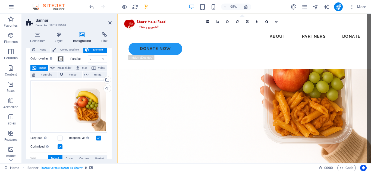
click at [61, 58] on span at bounding box center [60, 58] width 4 height 4
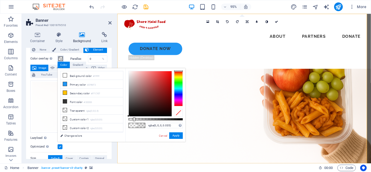
click at [133, 119] on div at bounding box center [134, 119] width 2 height 4
click at [80, 109] on li "Transparent rgba(0,0,0,.0)" at bounding box center [92, 110] width 62 height 9
click at [96, 120] on li "Custom color 1 rgba(0,0,0,0)" at bounding box center [92, 119] width 62 height 9
click at [90, 98] on li "Font color #333333" at bounding box center [92, 101] width 62 height 9
click at [90, 92] on li "Secondary color #FFC107" at bounding box center [92, 93] width 62 height 9
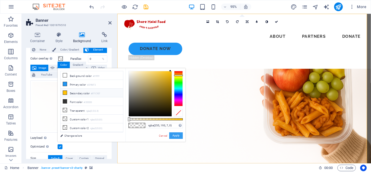
click at [175, 133] on button "Apply" at bounding box center [176, 135] width 14 height 7
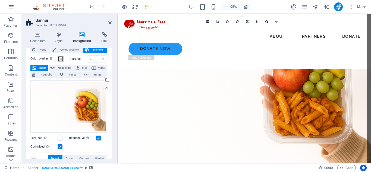
click at [61, 58] on span at bounding box center [60, 58] width 4 height 4
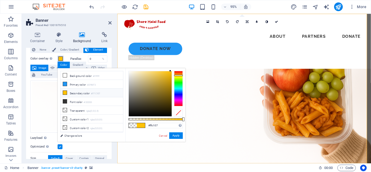
drag, startPoint x: 131, startPoint y: 119, endPoint x: 72, endPoint y: 111, distance: 59.2
click at [186, 118] on body "naturesuperfoods.org Home Favorites Elements Columns Content Boxes Accordion Ta…" at bounding box center [185, 86] width 371 height 172
drag, startPoint x: 176, startPoint y: 135, endPoint x: 62, endPoint y: 128, distance: 114.9
click at [176, 135] on button "Apply" at bounding box center [176, 135] width 14 height 7
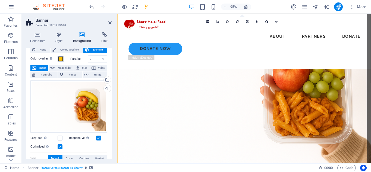
click at [61, 60] on span at bounding box center [60, 58] width 4 height 4
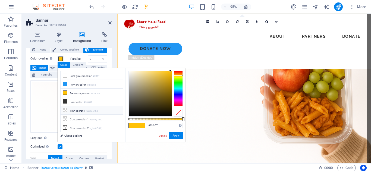
click at [86, 112] on li "Transparent rgba(0,0,0,.0)" at bounding box center [92, 110] width 62 height 9
type input "rgba(0, 0, 0, 0)"
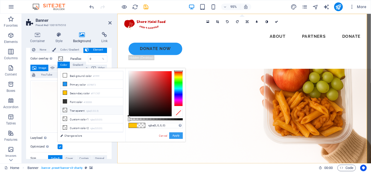
drag, startPoint x: 174, startPoint y: 136, endPoint x: 60, endPoint y: 128, distance: 114.6
click at [174, 136] on button "Apply" at bounding box center [176, 135] width 14 height 7
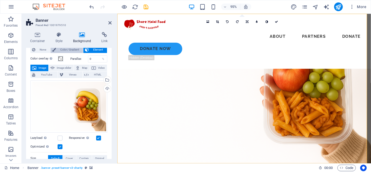
click at [60, 50] on span "Color / Gradient" at bounding box center [70, 49] width 24 height 7
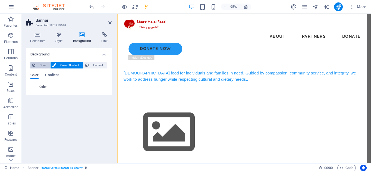
click at [40, 64] on span "None" at bounding box center [43, 65] width 12 height 7
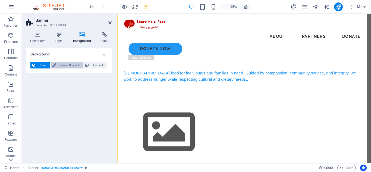
click at [68, 65] on span "Color / Gradient" at bounding box center [70, 65] width 24 height 7
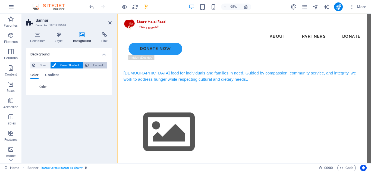
click at [93, 64] on span "Element" at bounding box center [97, 65] width 15 height 7
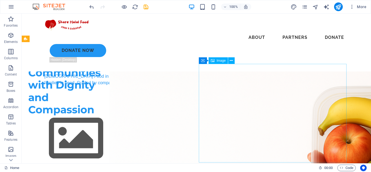
scroll to position [134, 0]
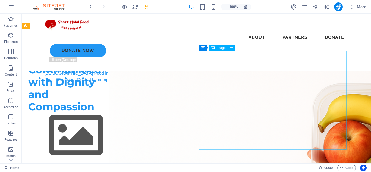
click at [144, 103] on div "Nourishing Communities with Dignity and Compassion [DEMOGRAPHIC_DATA] Food in […" at bounding box center [196, 167] width 349 height 277
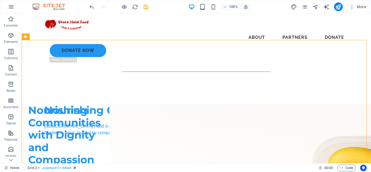
scroll to position [123, 0]
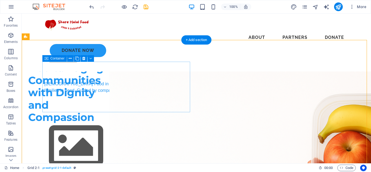
click at [78, 104] on div "Nourishing Communities with Dignity and Compassion" at bounding box center [64, 117] width 73 height 111
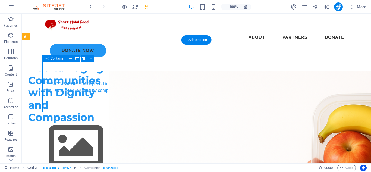
click at [78, 104] on div "Nourishing Communities with Dignity and Compassion" at bounding box center [64, 117] width 73 height 111
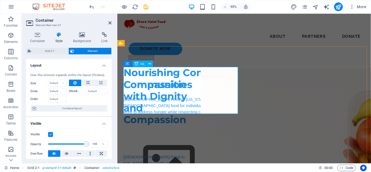
click at [159, 102] on div "Nourishing Communities with Dignity and Compassion" at bounding box center [160, 101] width 73 height 62
click at [160, 102] on div "Nourishing Communities with Dignity and Compassion" at bounding box center [160, 101] width 73 height 62
select select "%"
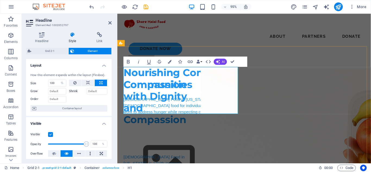
click at [160, 102] on span "Nourishing Communities with Dignity and Compassion" at bounding box center [160, 100] width 73 height 62
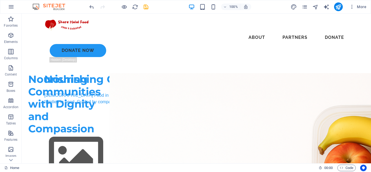
scroll to position [89, 0]
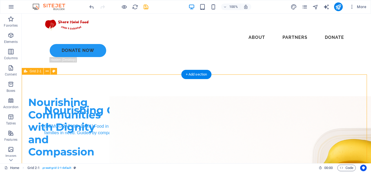
select select "rem"
select select "px"
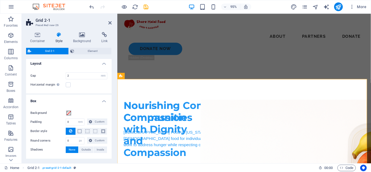
scroll to position [0, 0]
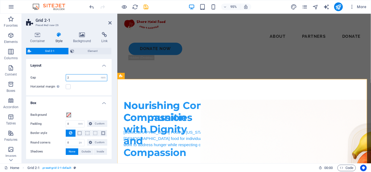
click at [70, 79] on input "2" at bounding box center [86, 77] width 41 height 7
click at [95, 51] on span "Element" at bounding box center [93, 51] width 34 height 7
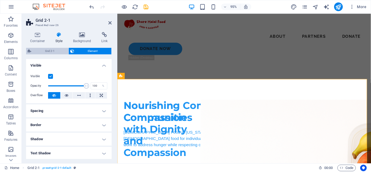
click at [55, 52] on span "Grid 2-1" at bounding box center [50, 51] width 34 height 7
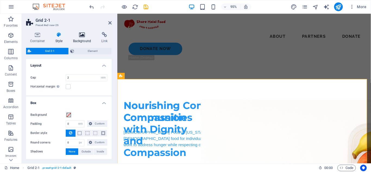
click at [81, 39] on h4 "Background" at bounding box center [83, 37] width 29 height 11
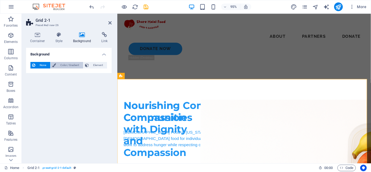
click at [68, 64] on span "Color / Gradient" at bounding box center [70, 65] width 24 height 7
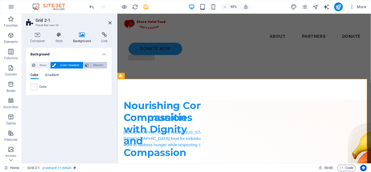
click at [92, 66] on span "Element" at bounding box center [97, 65] width 15 height 7
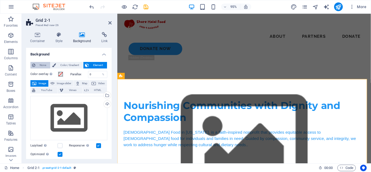
click at [44, 64] on span "None" at bounding box center [43, 65] width 12 height 7
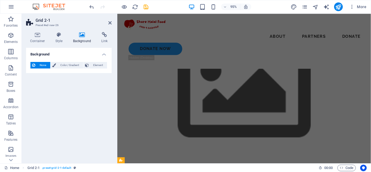
click at [109, 20] on h2 "Grid 2-1" at bounding box center [74, 20] width 76 height 5
click at [111, 24] on icon at bounding box center [109, 23] width 3 height 4
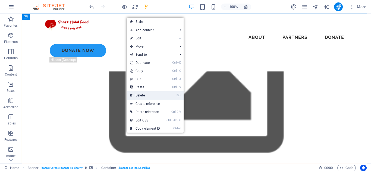
click at [149, 94] on link "⌦ Delete" at bounding box center [145, 95] width 36 height 8
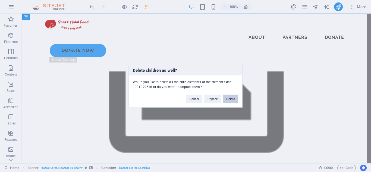
click at [231, 97] on button "Delete" at bounding box center [230, 99] width 15 height 8
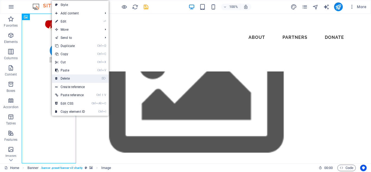
click at [75, 79] on link "⌦ Delete" at bounding box center [70, 78] width 36 height 8
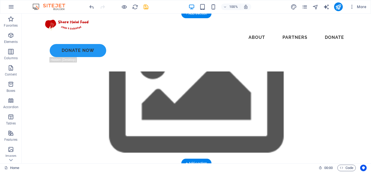
click at [301, 120] on figure at bounding box center [196, 89] width 349 height 150
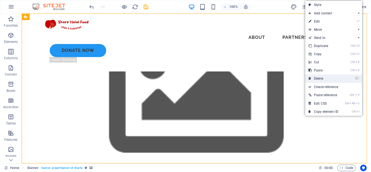
click at [318, 77] on link "⌦ Delete" at bounding box center [323, 78] width 36 height 8
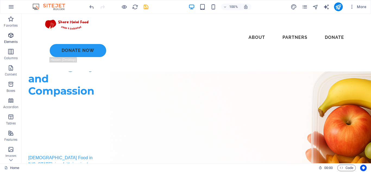
click at [10, 40] on p "Elements" at bounding box center [11, 42] width 14 height 4
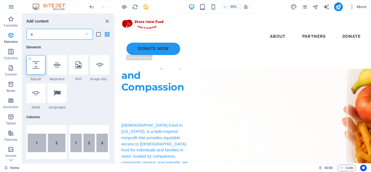
type input "s"
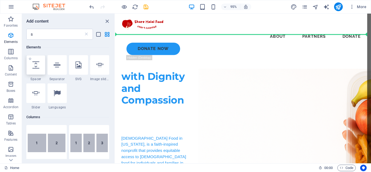
select select "px"
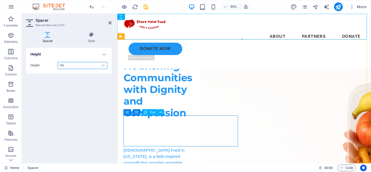
type input "100"
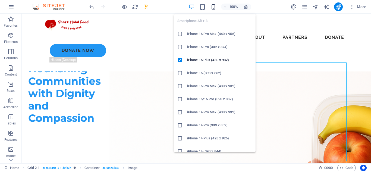
click at [214, 8] on icon "button" at bounding box center [213, 7] width 6 height 6
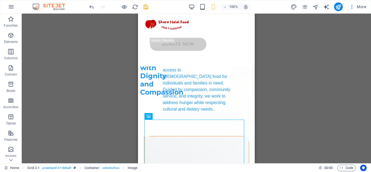
drag, startPoint x: 252, startPoint y: 22, endPoint x: 391, endPoint y: 26, distance: 139.1
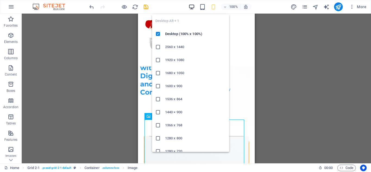
click at [193, 7] on icon "button" at bounding box center [192, 7] width 6 height 6
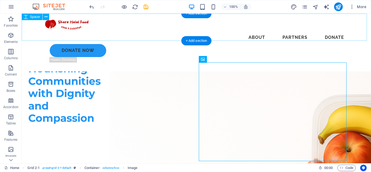
click at [115, 38] on div at bounding box center [196, 27] width 349 height 27
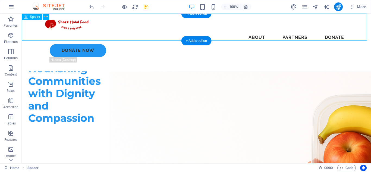
click at [115, 38] on div at bounding box center [196, 27] width 349 height 27
select select "px"
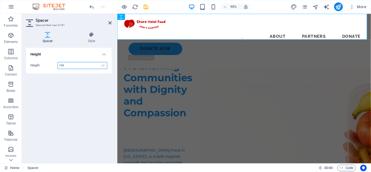
click at [71, 67] on input "100" at bounding box center [82, 65] width 49 height 7
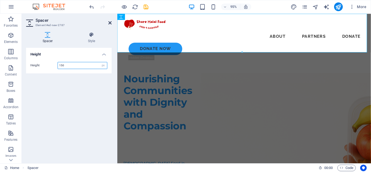
type input "150"
drag, startPoint x: 108, startPoint y: 21, endPoint x: 83, endPoint y: 10, distance: 27.7
click at [108, 21] on icon at bounding box center [109, 23] width 3 height 4
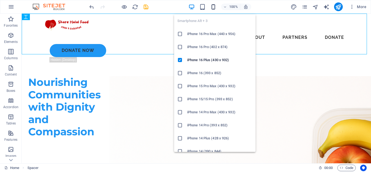
click at [212, 5] on icon "button" at bounding box center [213, 7] width 6 height 6
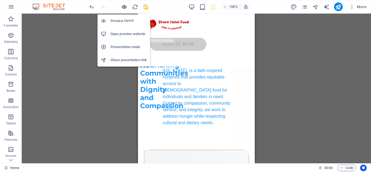
click at [125, 6] on icon "button" at bounding box center [124, 7] width 6 height 6
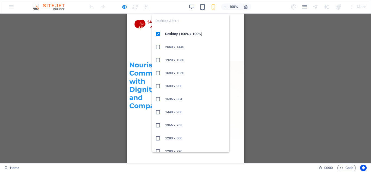
click at [189, 7] on icon "button" at bounding box center [192, 7] width 6 height 6
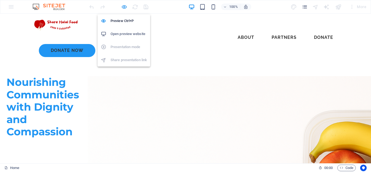
click at [124, 5] on icon "button" at bounding box center [124, 7] width 6 height 6
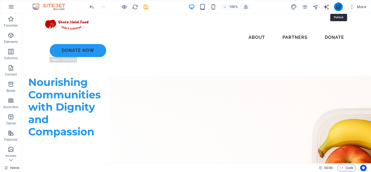
drag, startPoint x: 337, startPoint y: 8, endPoint x: 308, endPoint y: 12, distance: 29.1
click at [337, 8] on icon "publish" at bounding box center [338, 7] width 6 height 6
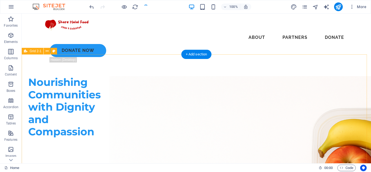
checkbox input "false"
